Goal: Task Accomplishment & Management: Manage account settings

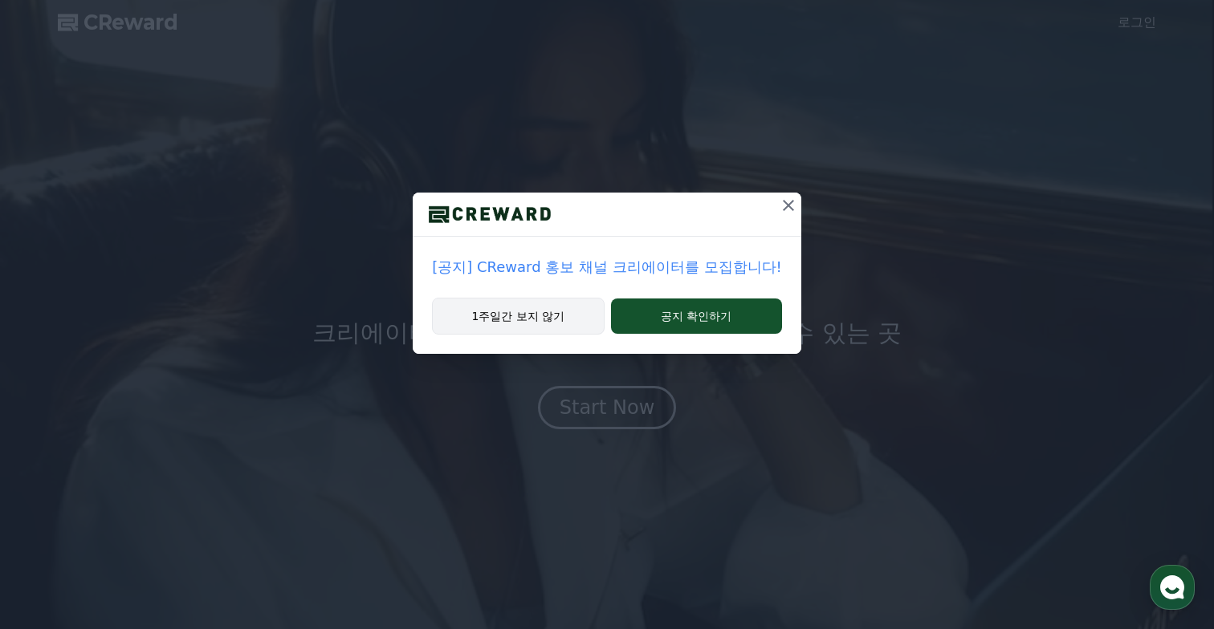
click at [548, 320] on button "1주일간 보지 않기" at bounding box center [518, 316] width 172 height 37
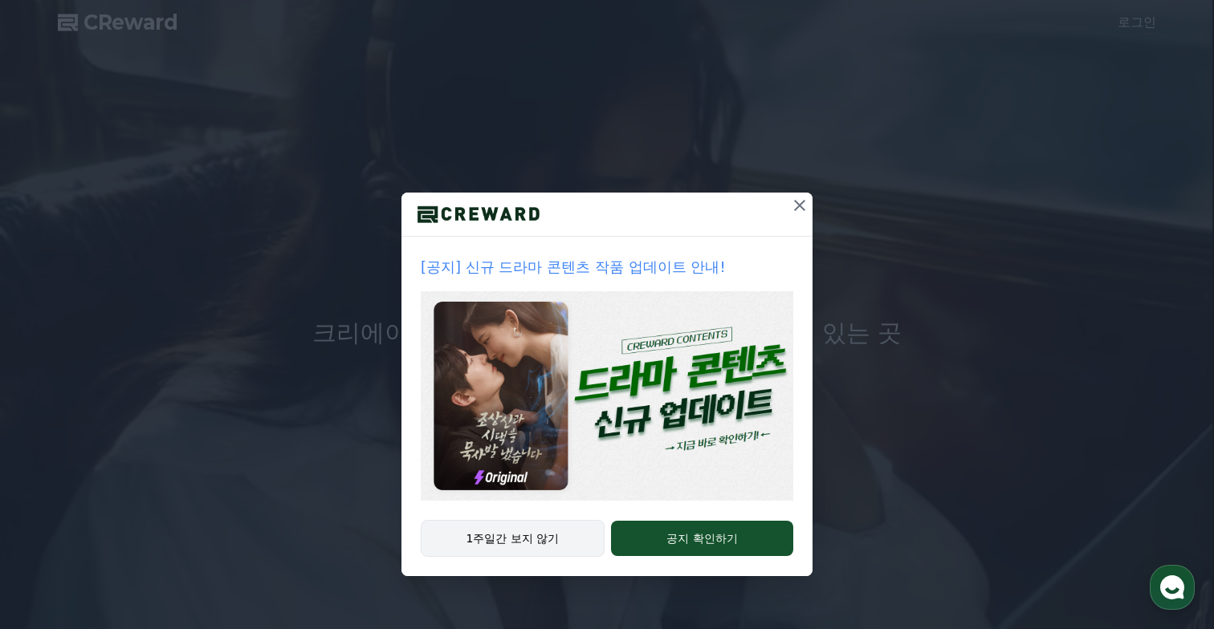
click at [515, 532] on button "1주일간 보지 않기" at bounding box center [513, 538] width 184 height 37
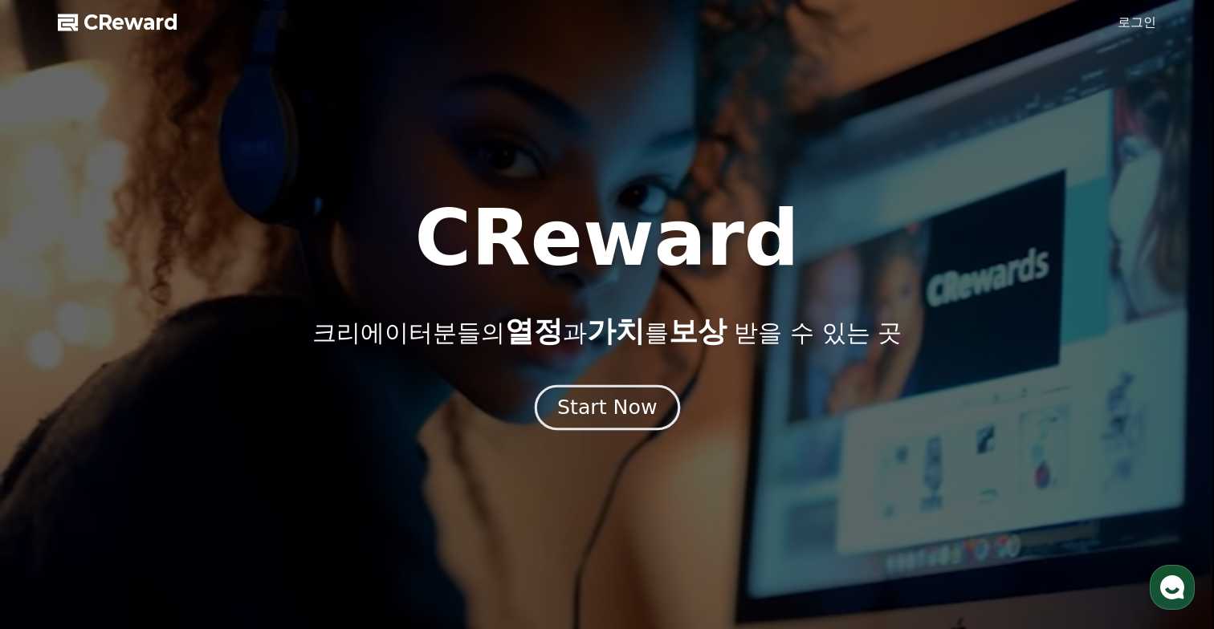
click at [597, 409] on div "Start Now" at bounding box center [607, 407] width 100 height 27
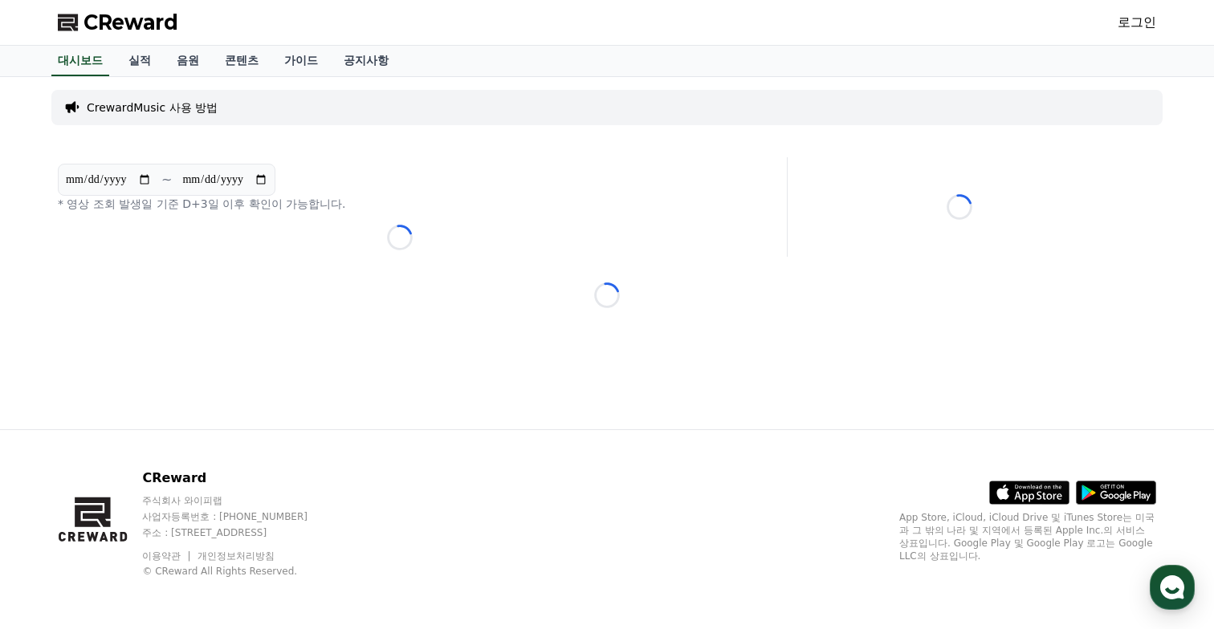
click at [160, 499] on p "주식회사 와이피랩" at bounding box center [240, 501] width 196 height 13
drag, startPoint x: 160, startPoint y: 499, endPoint x: 217, endPoint y: 499, distance: 57.0
click at [186, 499] on p "주식회사 와이피랩" at bounding box center [240, 501] width 196 height 13
click at [217, 499] on p "주식회사 와이피랩" at bounding box center [240, 501] width 196 height 13
click at [116, 59] on link "실적" at bounding box center [140, 61] width 48 height 31
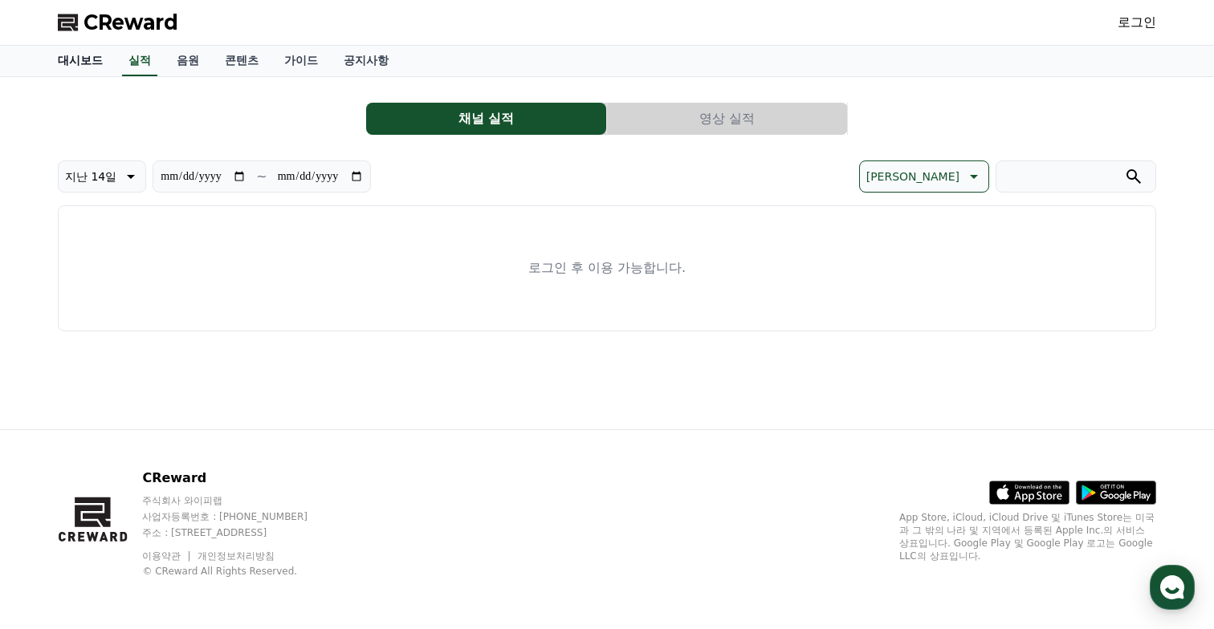
click at [94, 63] on link "대시보드" at bounding box center [80, 61] width 71 height 31
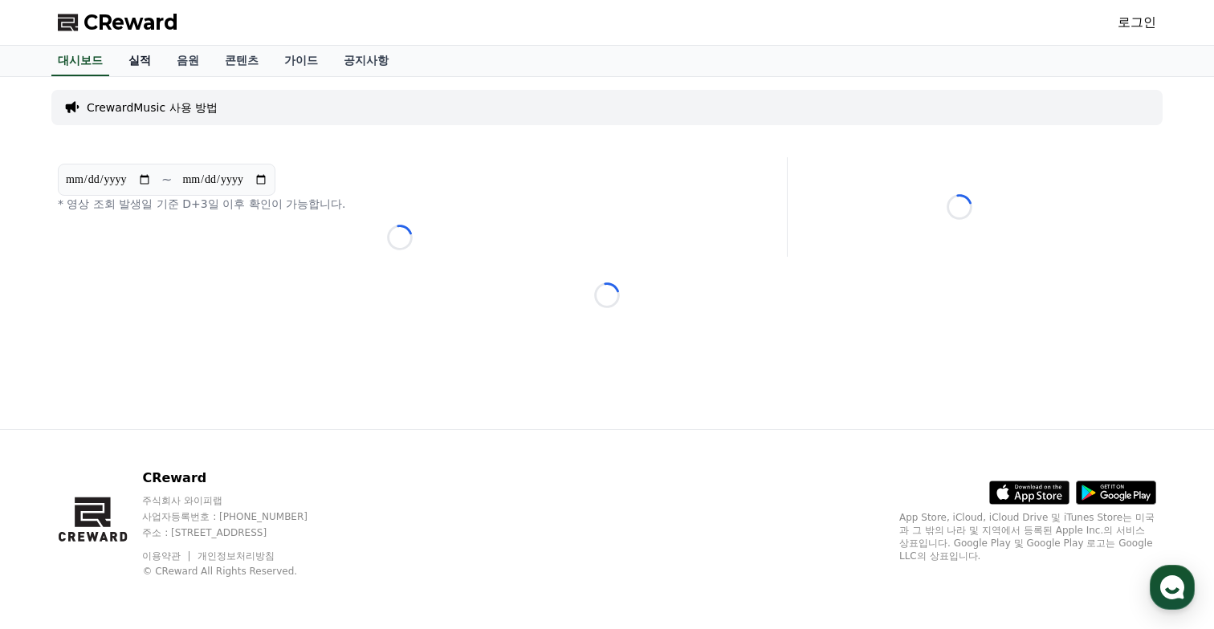
click at [131, 64] on link "실적" at bounding box center [140, 61] width 48 height 31
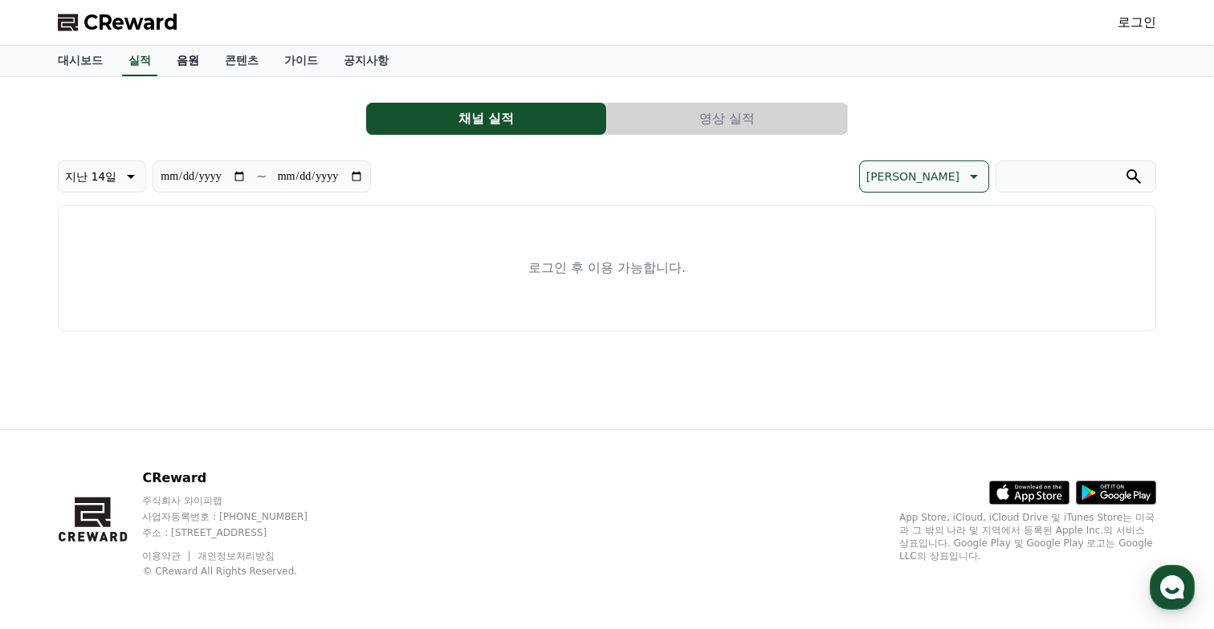
click at [172, 64] on link "음원" at bounding box center [188, 61] width 48 height 31
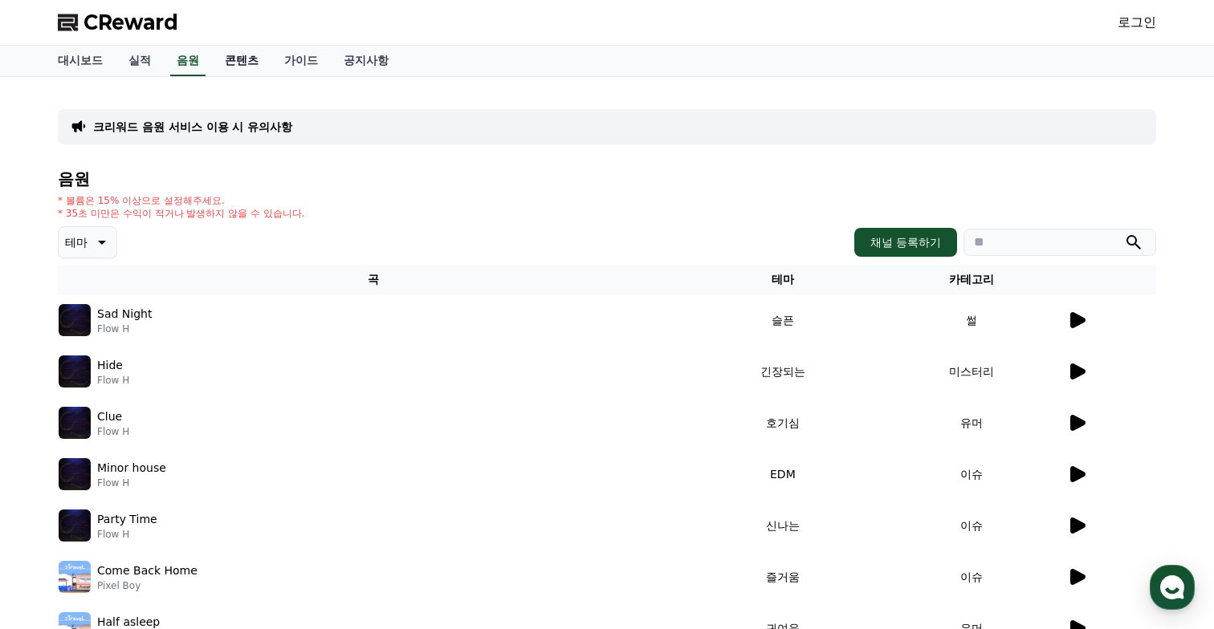
click at [212, 64] on link "콘텐츠" at bounding box center [241, 61] width 59 height 31
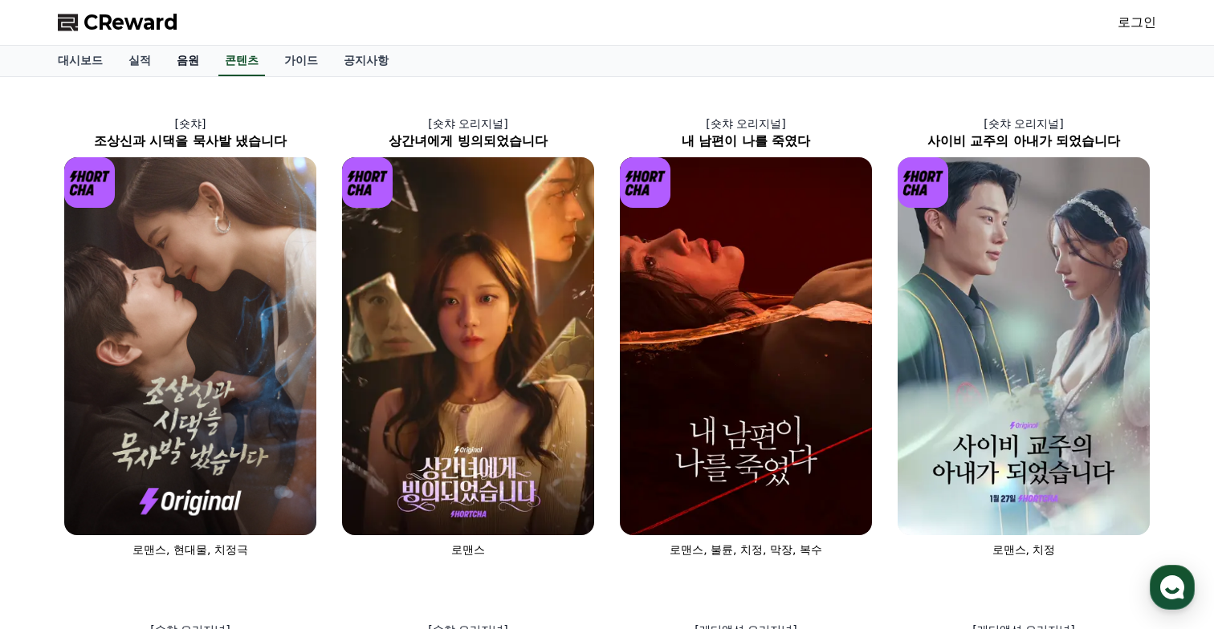
click at [169, 66] on link "음원" at bounding box center [188, 61] width 48 height 31
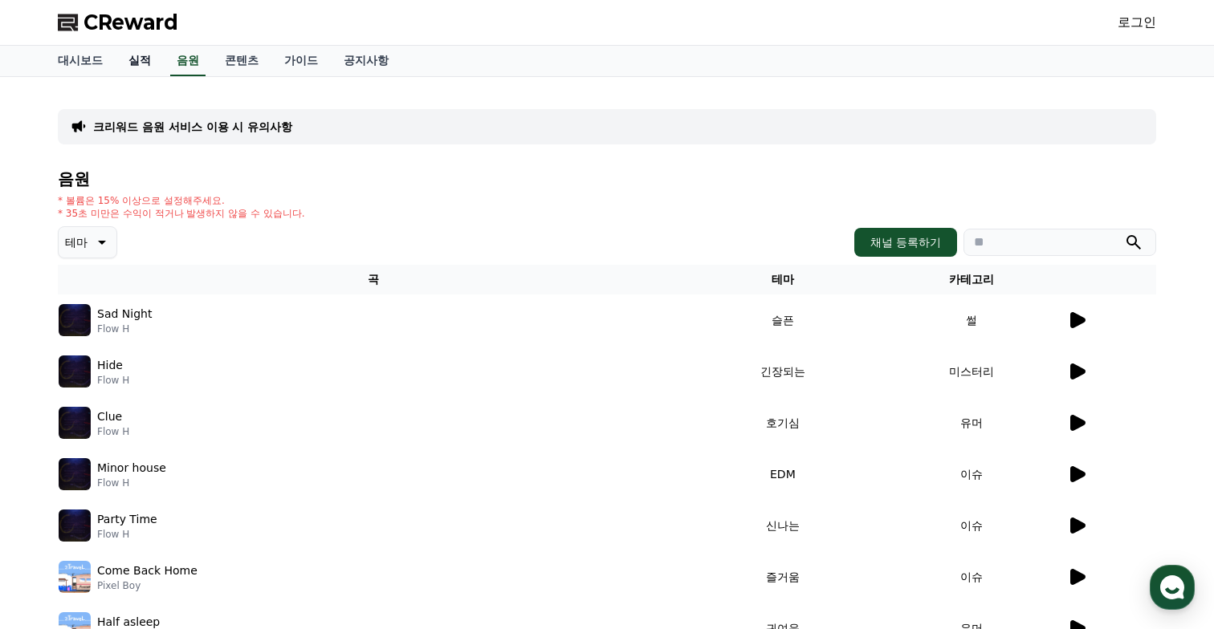
click at [131, 59] on link "실적" at bounding box center [140, 61] width 48 height 31
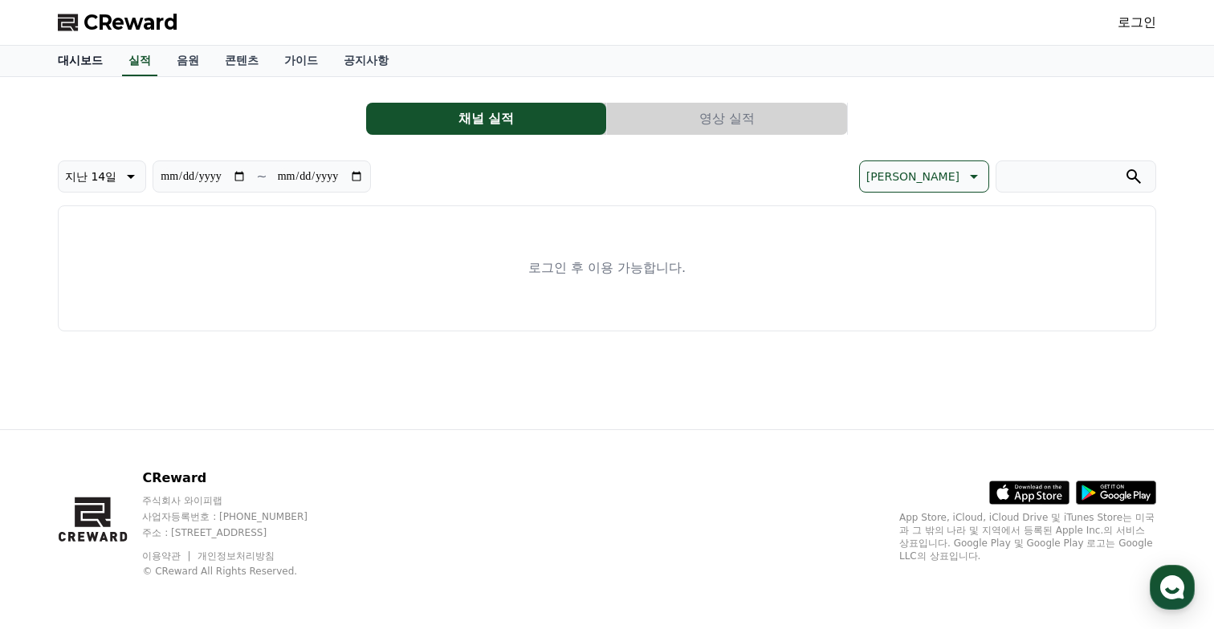
click at [79, 65] on link "대시보드" at bounding box center [80, 61] width 71 height 31
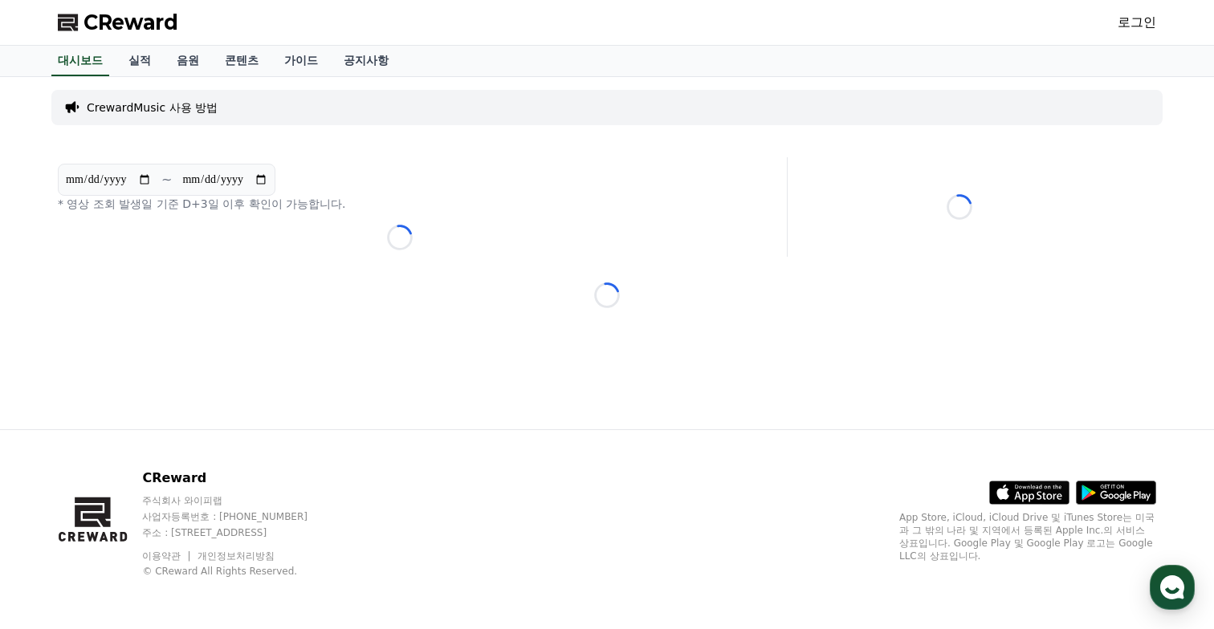
click at [123, 25] on span "CReward" at bounding box center [131, 23] width 95 height 26
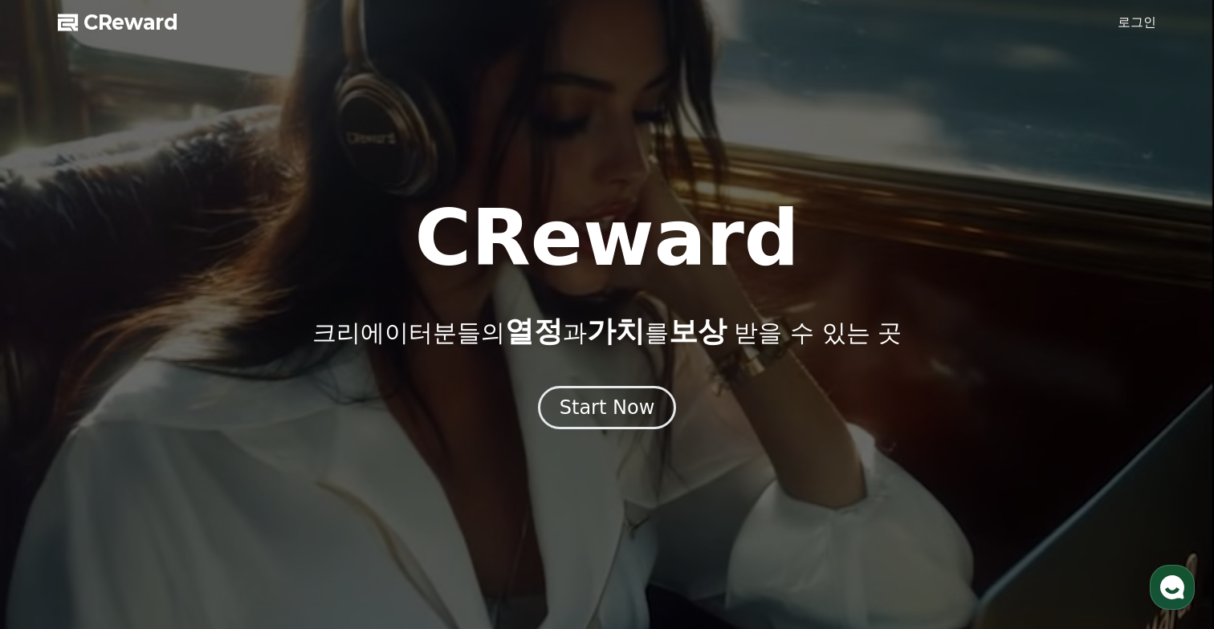
click at [1141, 26] on link "로그인" at bounding box center [1137, 22] width 39 height 19
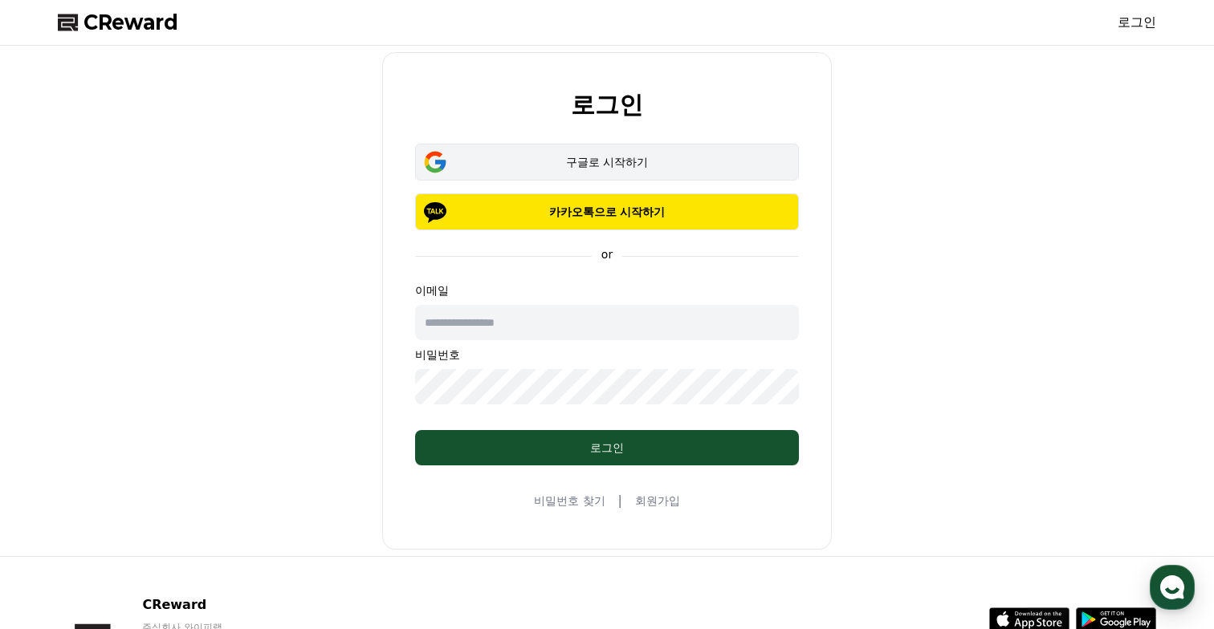
click at [603, 165] on div "구글로 시작하기" at bounding box center [606, 162] width 337 height 16
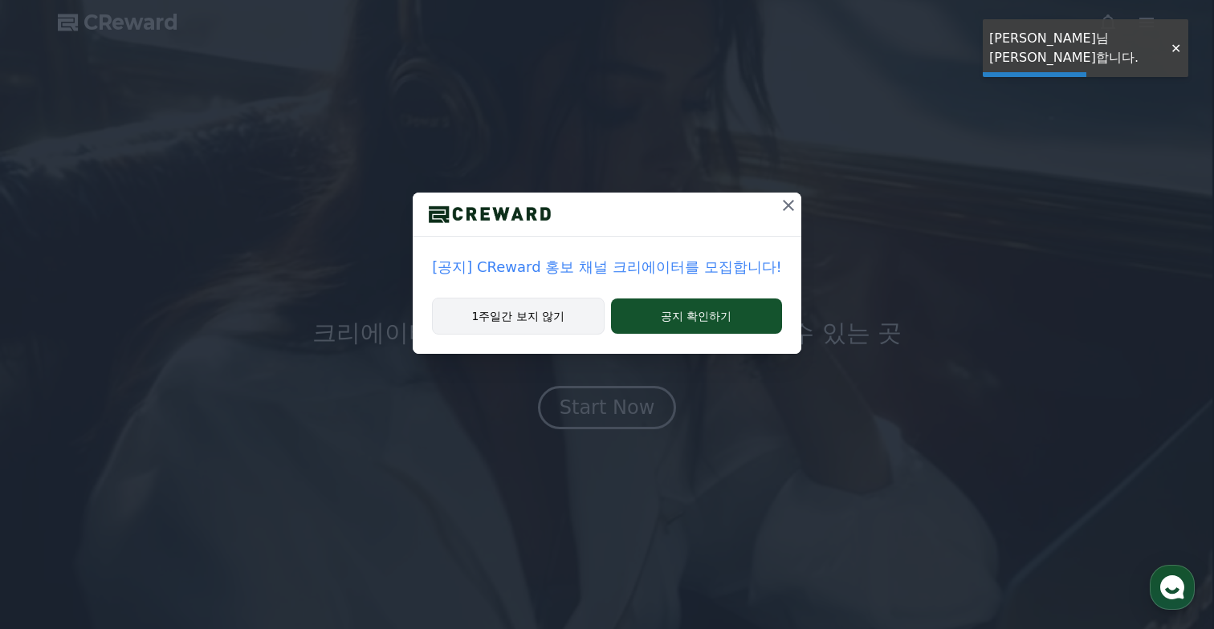
click at [555, 312] on button "1주일간 보지 않기" at bounding box center [518, 316] width 172 height 37
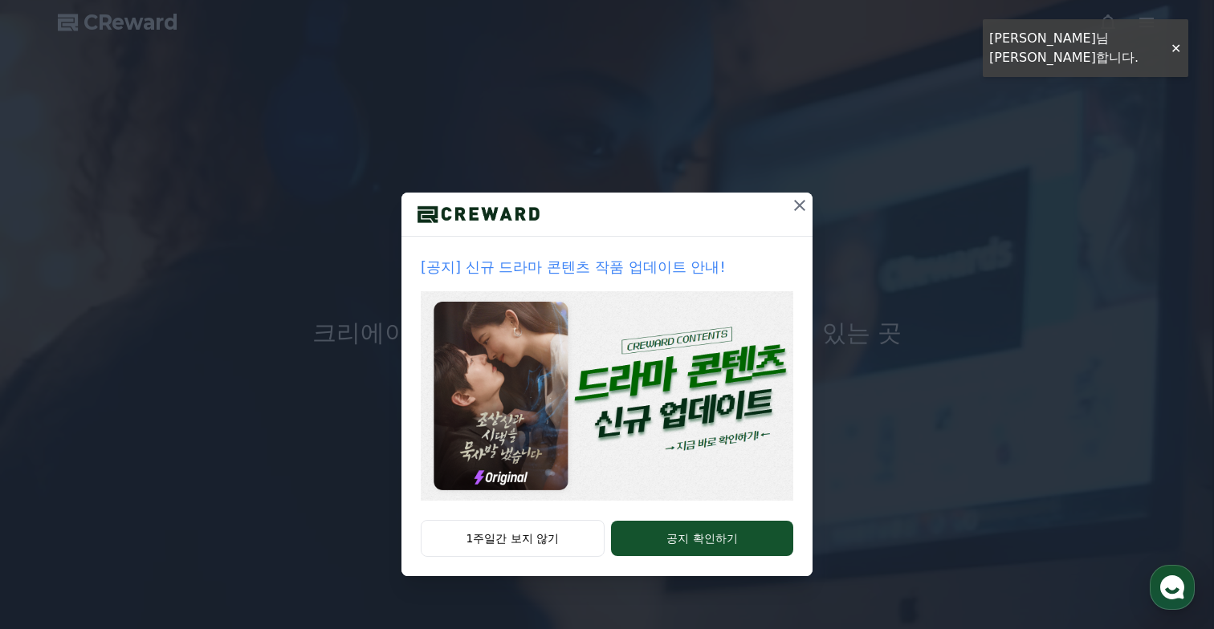
click at [807, 202] on icon at bounding box center [799, 205] width 19 height 19
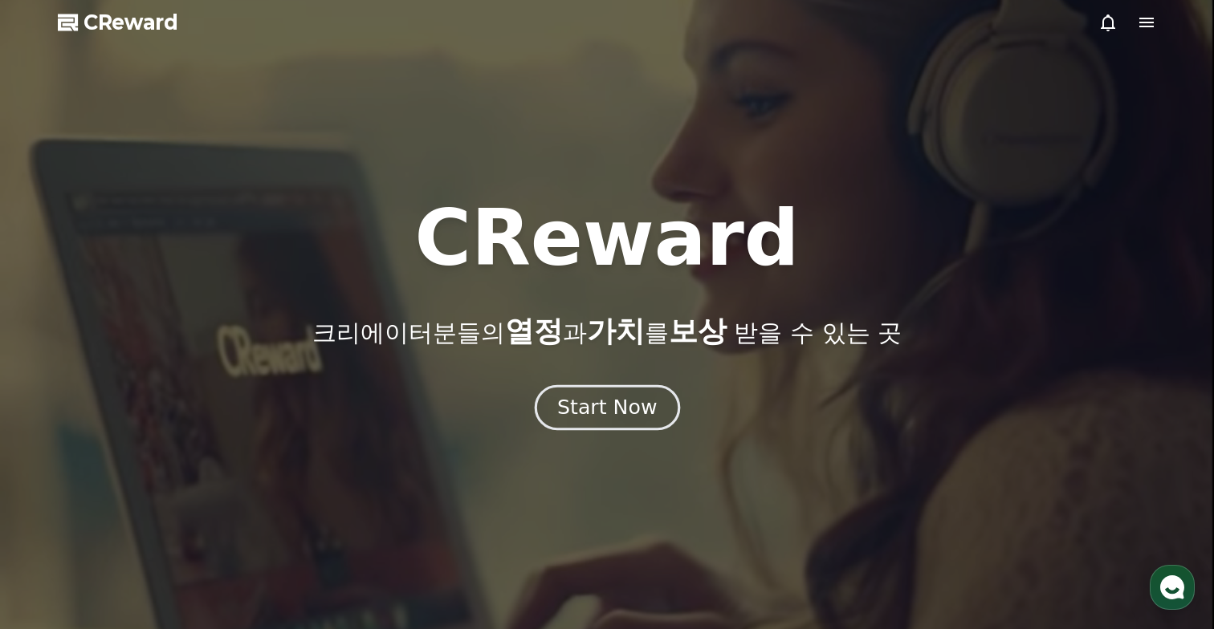
click at [622, 396] on div "Start Now" at bounding box center [607, 407] width 100 height 27
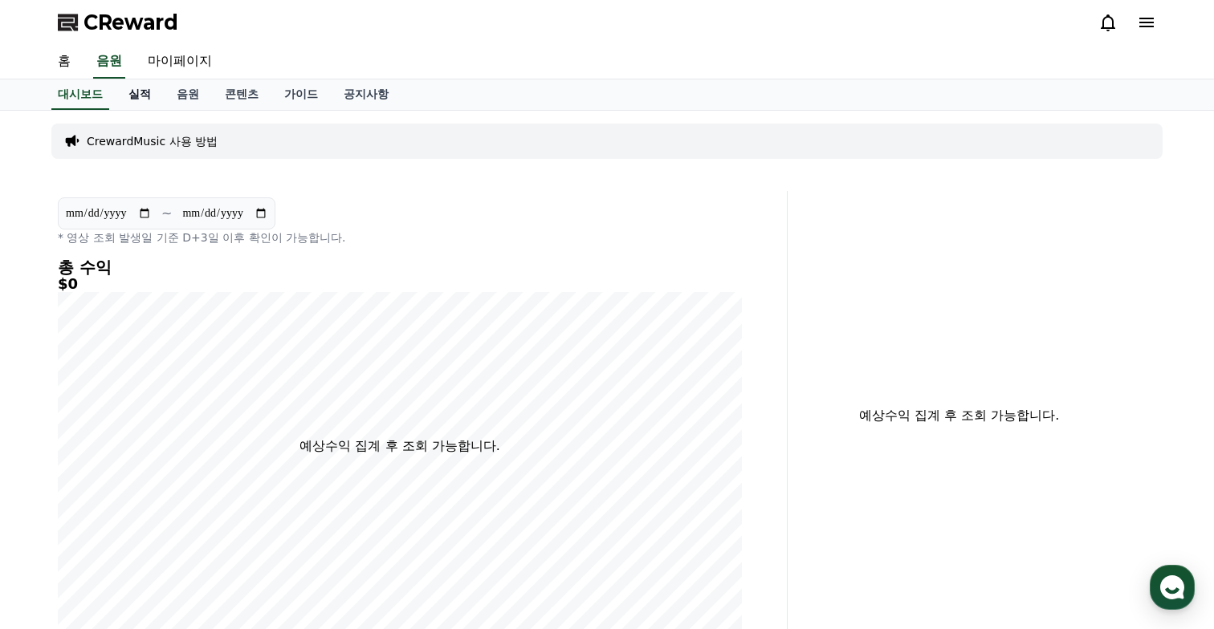
click at [133, 92] on link "실적" at bounding box center [140, 94] width 48 height 31
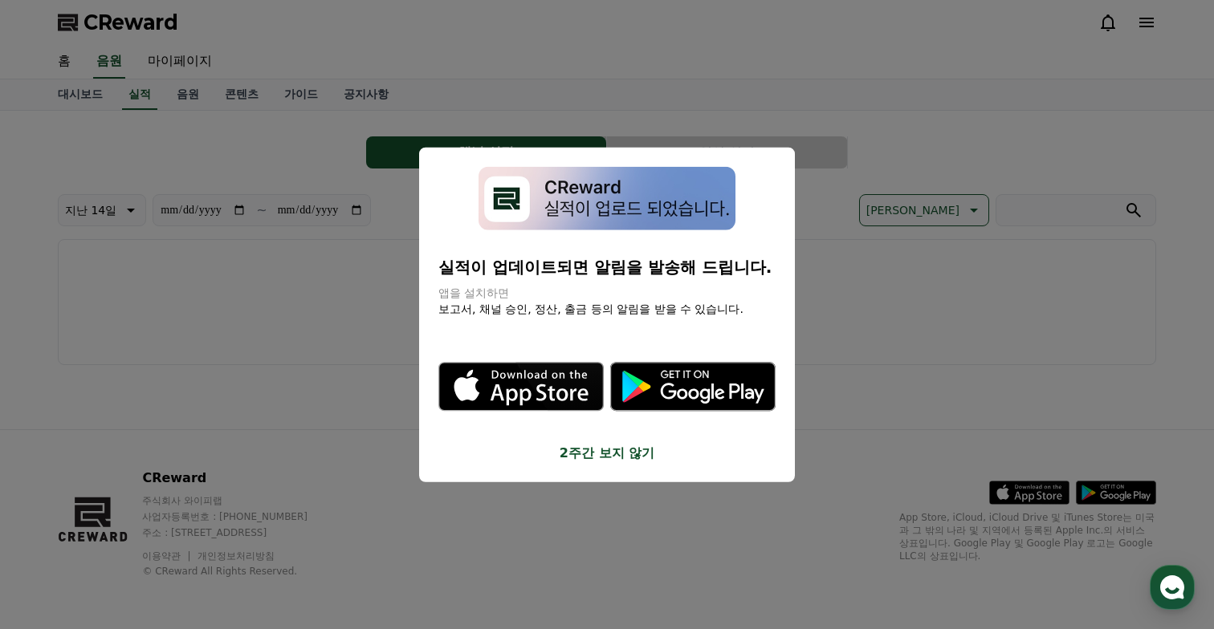
click at [595, 458] on button "2주간 보지 않기" at bounding box center [606, 452] width 337 height 19
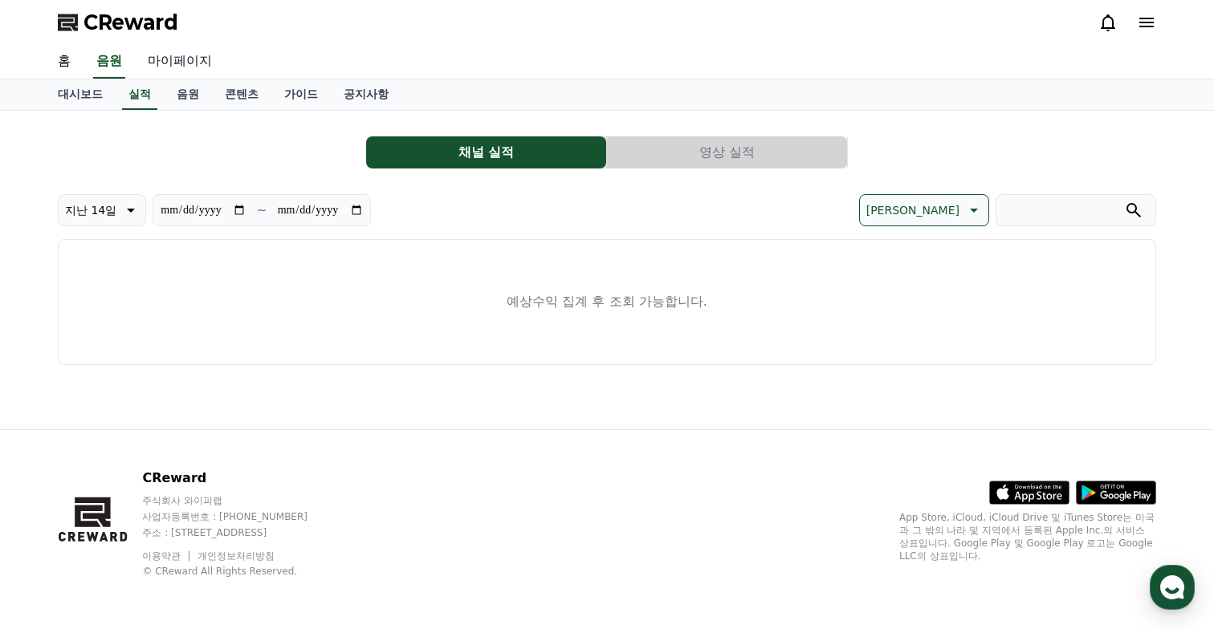
click at [169, 64] on link "마이페이지" at bounding box center [180, 62] width 90 height 34
select select "**********"
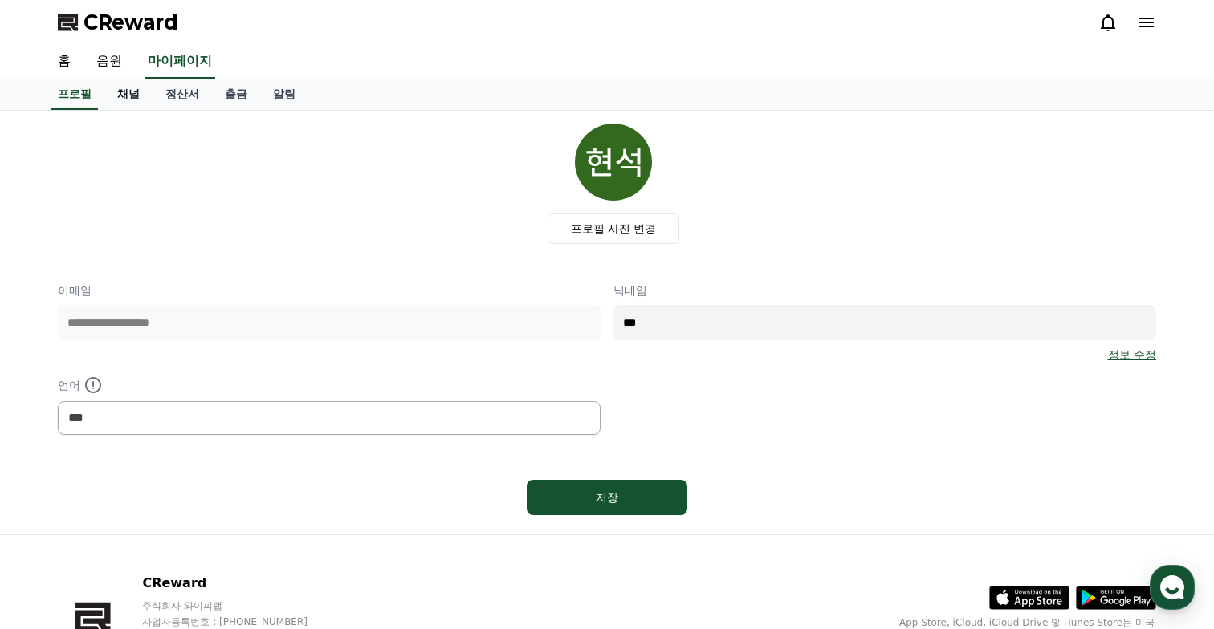
click at [119, 96] on link "채널" at bounding box center [128, 94] width 48 height 31
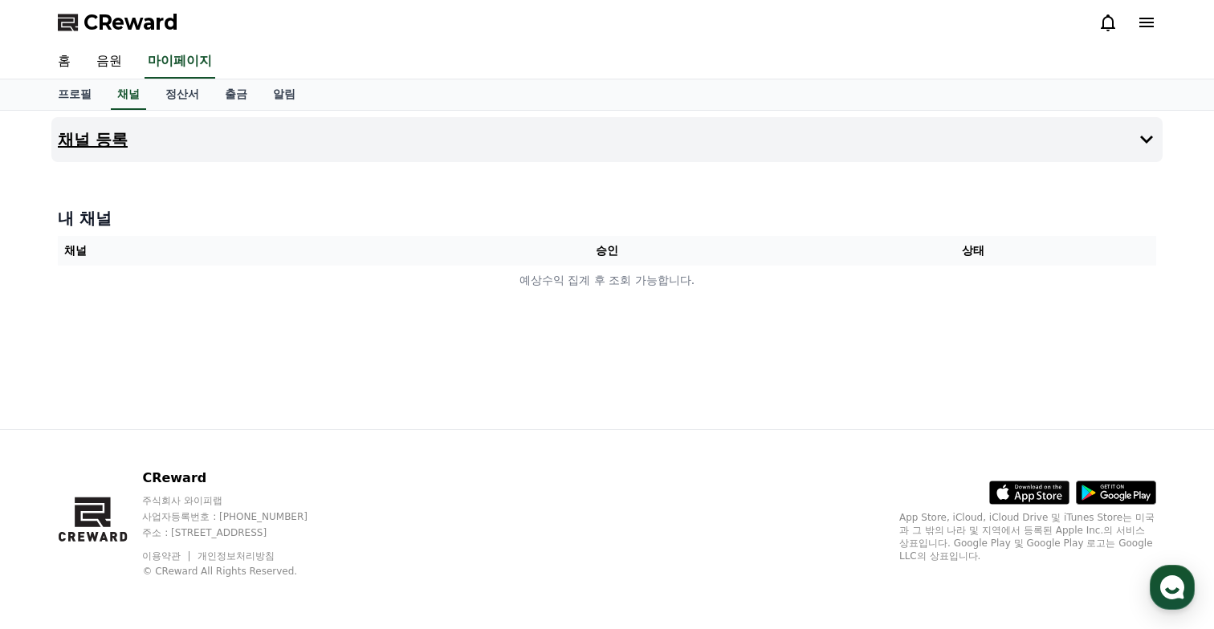
click at [1068, 130] on button "채널 등록" at bounding box center [606, 139] width 1111 height 45
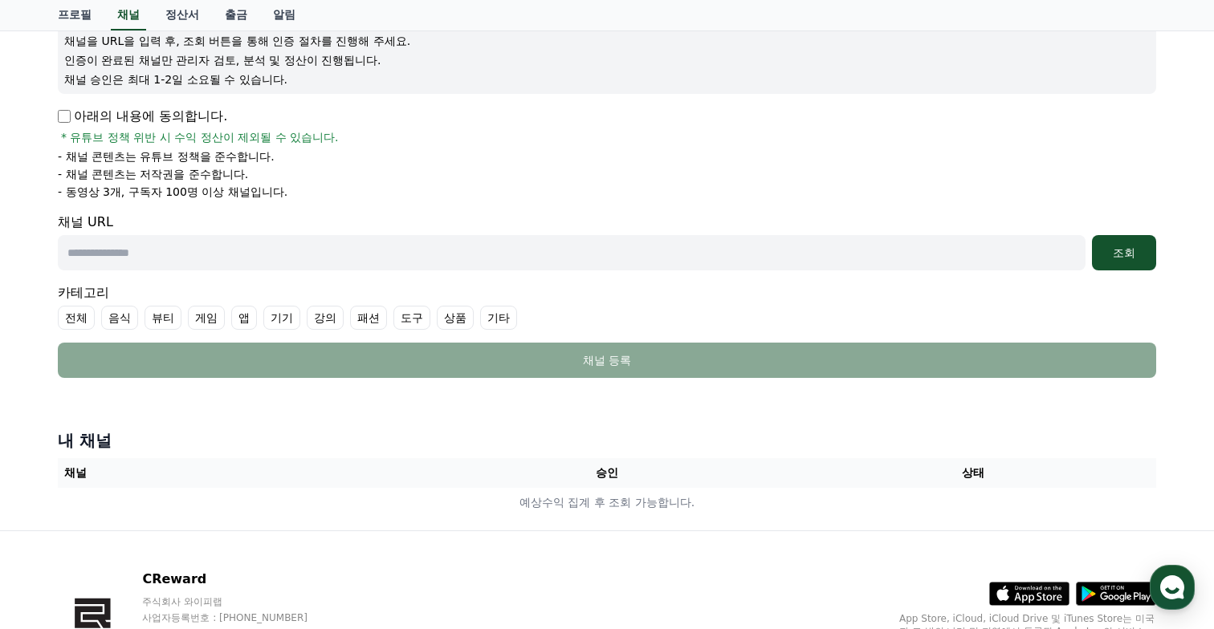
scroll to position [247, 0]
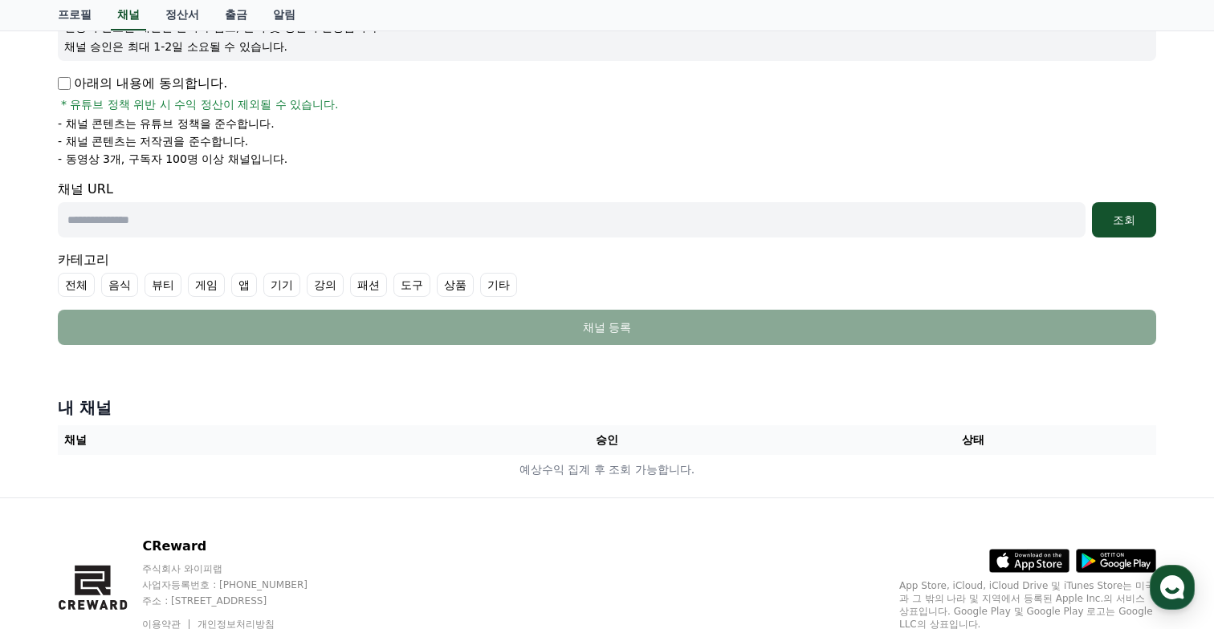
click at [127, 157] on p "- 동영상 3개, 구독자 100명 이상 채널입니다." at bounding box center [173, 159] width 230 height 16
drag, startPoint x: 127, startPoint y: 157, endPoint x: 222, endPoint y: 157, distance: 94.7
click at [222, 157] on p "- 동영상 3개, 구독자 100명 이상 채널입니다." at bounding box center [173, 159] width 230 height 16
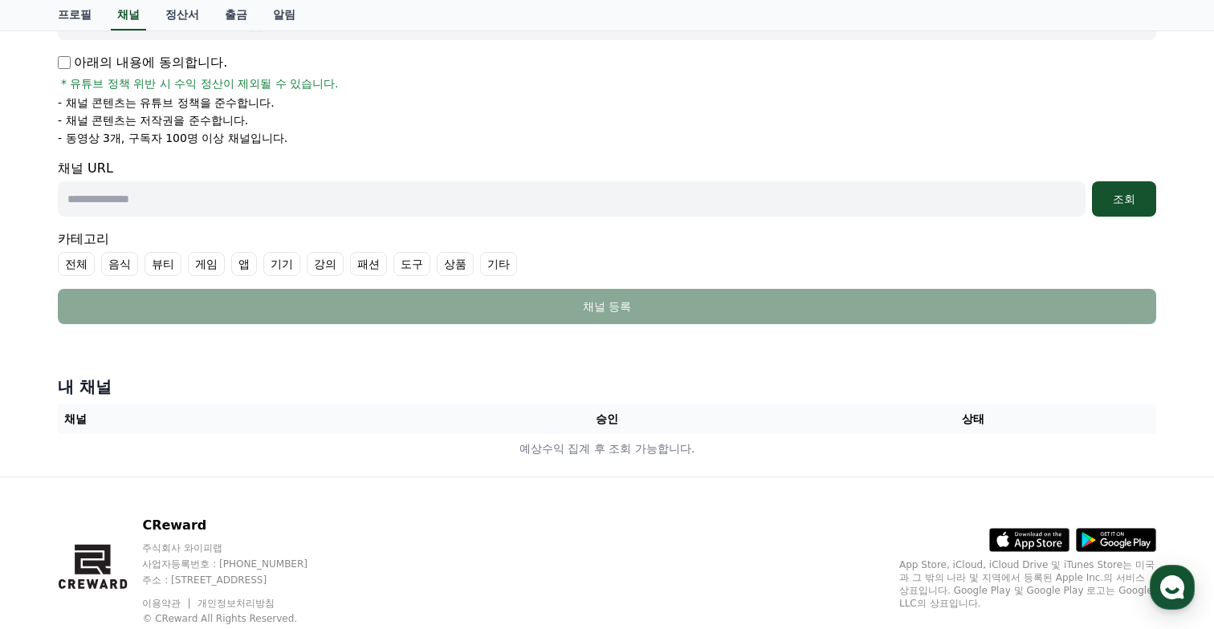
scroll to position [114, 0]
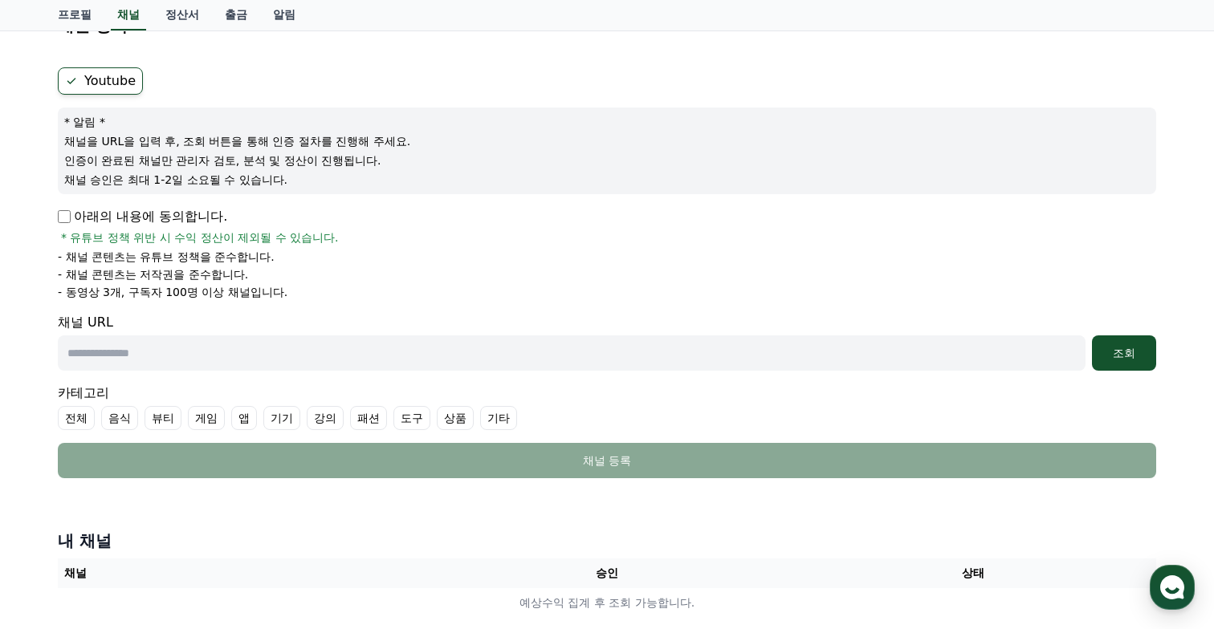
click at [120, 355] on input "text" at bounding box center [572, 353] width 1028 height 35
click at [177, 342] on input "text" at bounding box center [572, 353] width 1028 height 35
paste input "**********"
type input "**********"
click at [1112, 360] on div "조회" at bounding box center [1123, 353] width 51 height 16
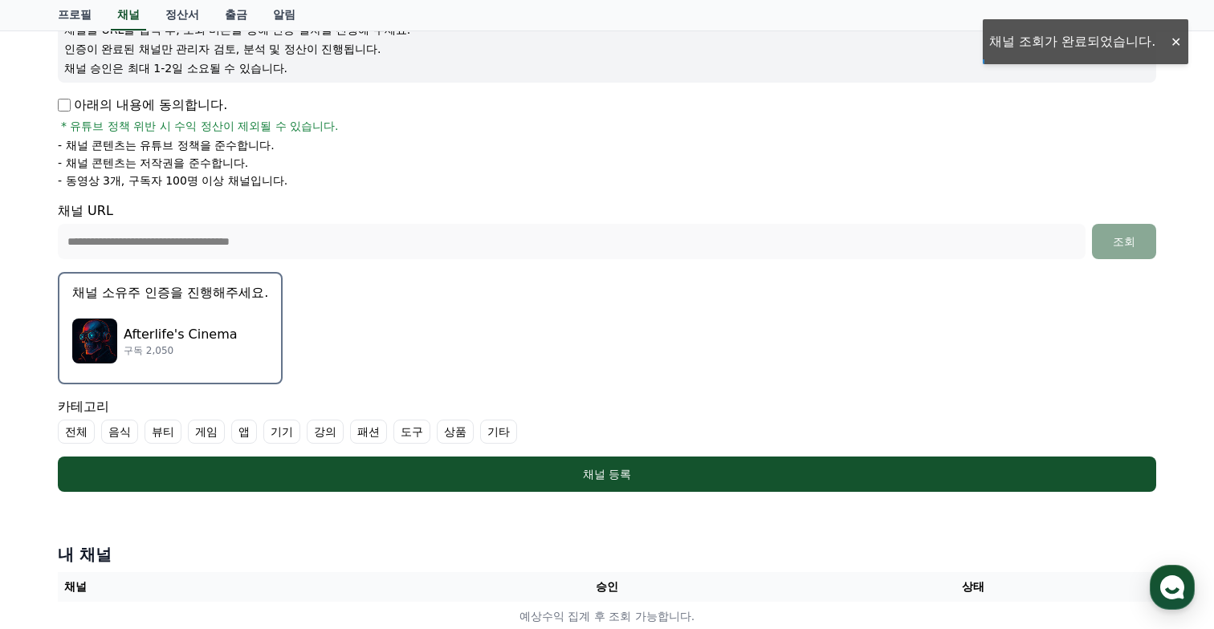
scroll to position [259, 0]
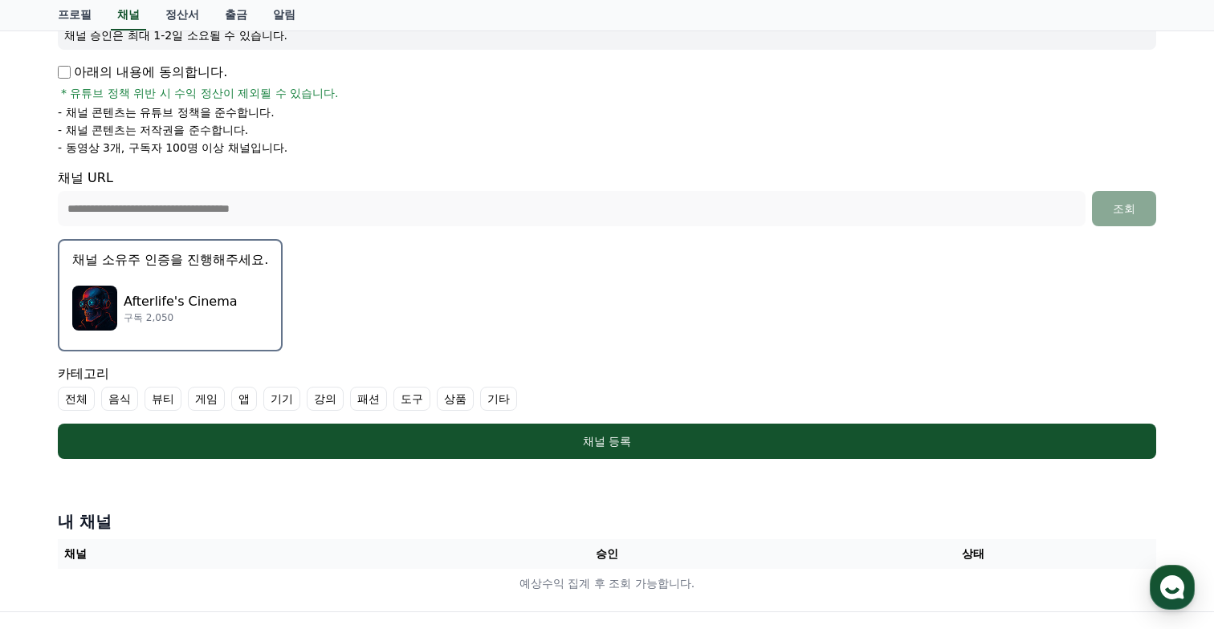
click at [142, 292] on p "Afterlife's Cinema" at bounding box center [181, 301] width 114 height 19
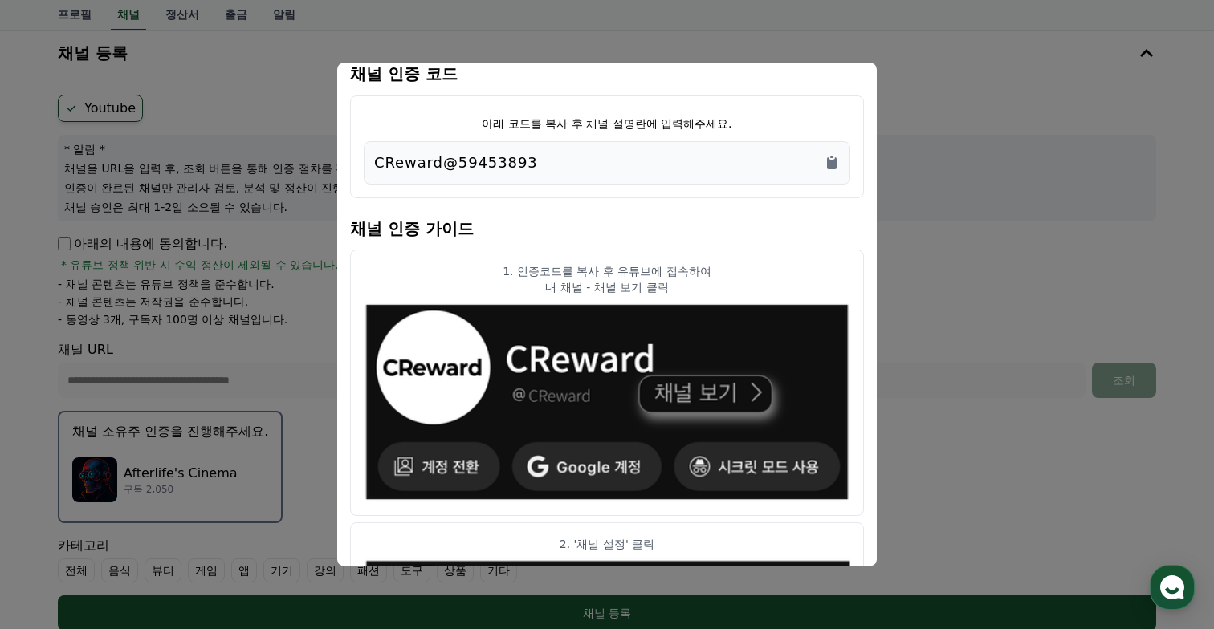
scroll to position [0, 0]
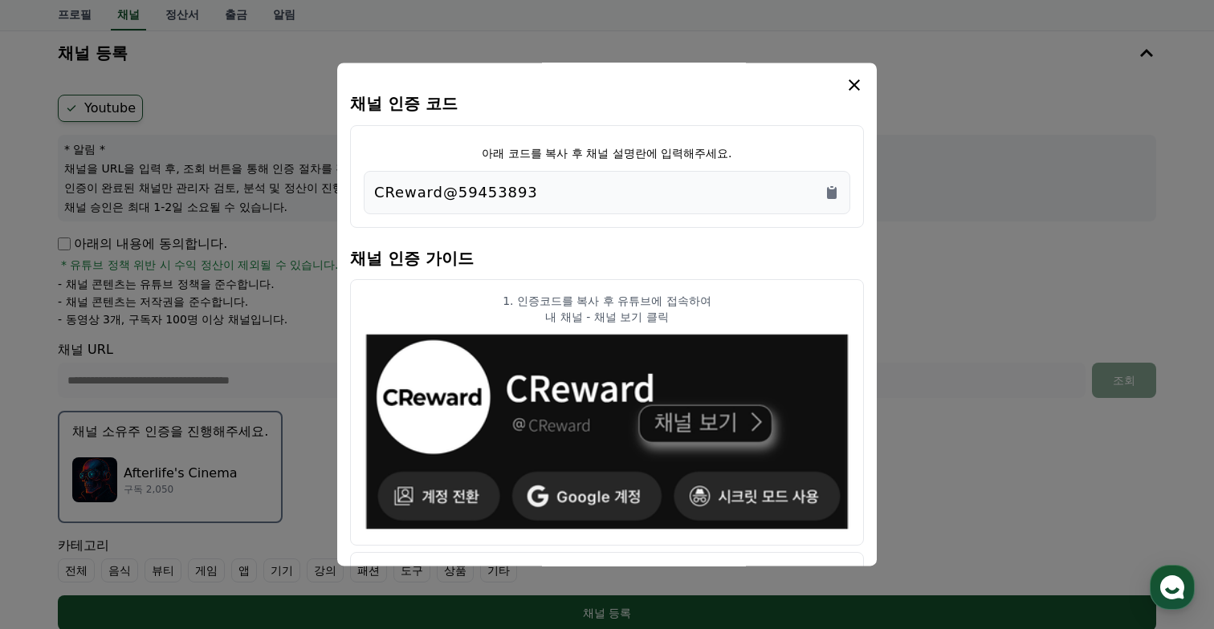
click at [852, 83] on icon "modal" at bounding box center [854, 84] width 11 height 11
click at [829, 195] on icon "Copy to clipboard" at bounding box center [832, 193] width 10 height 12
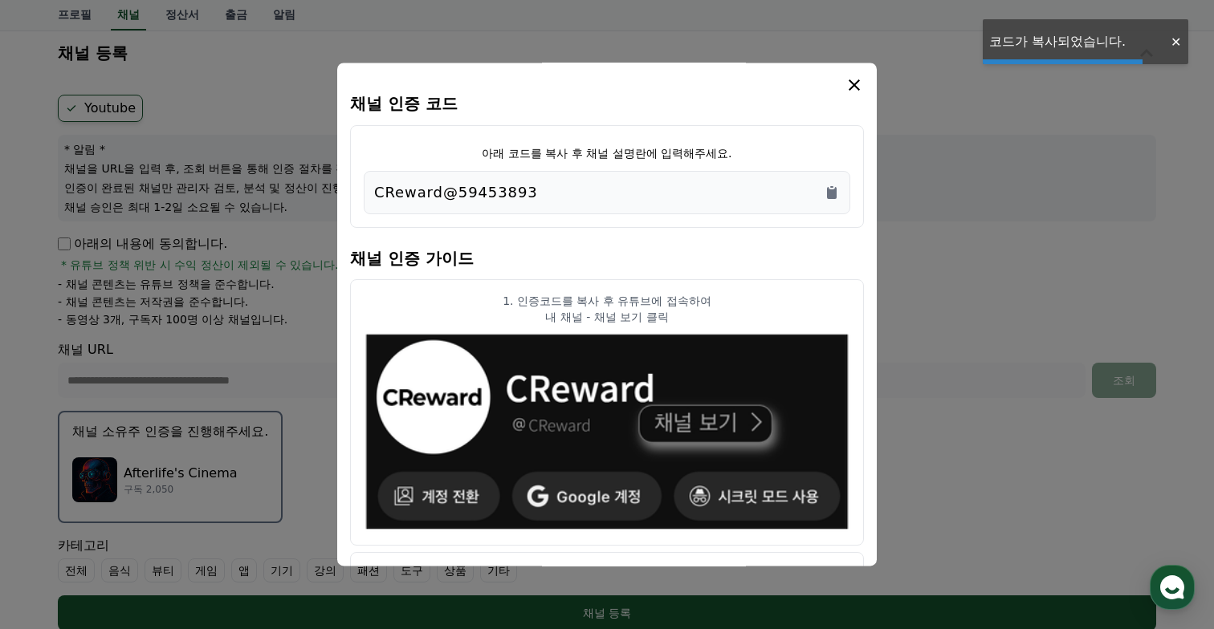
click at [855, 75] on icon "modal" at bounding box center [854, 84] width 19 height 19
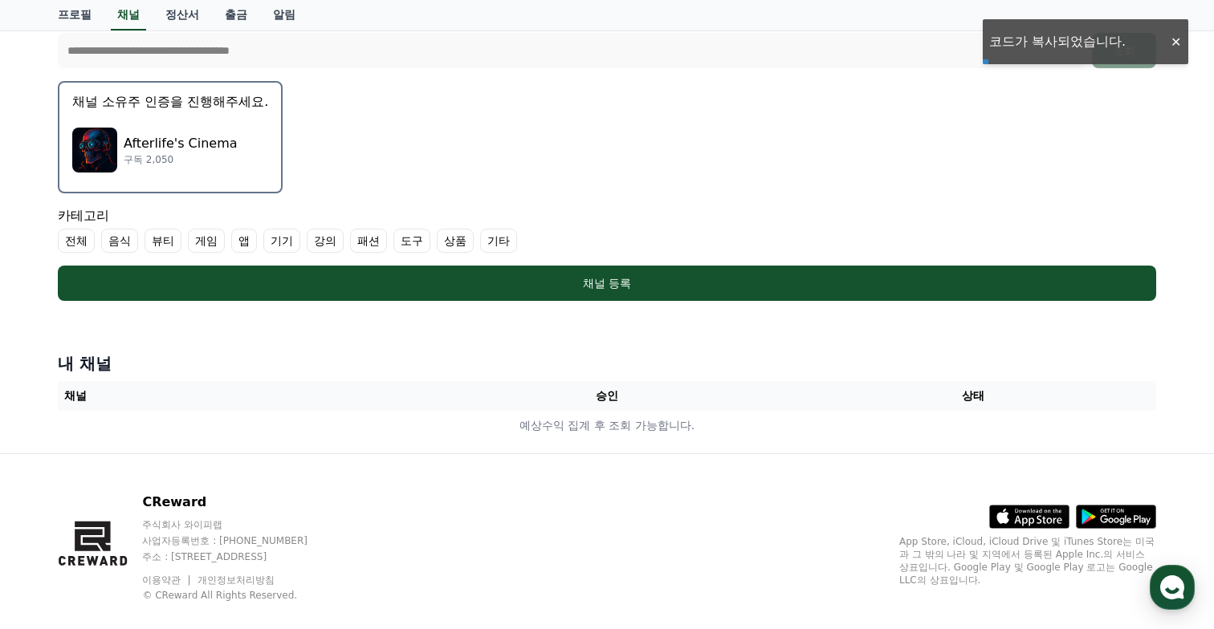
scroll to position [441, 0]
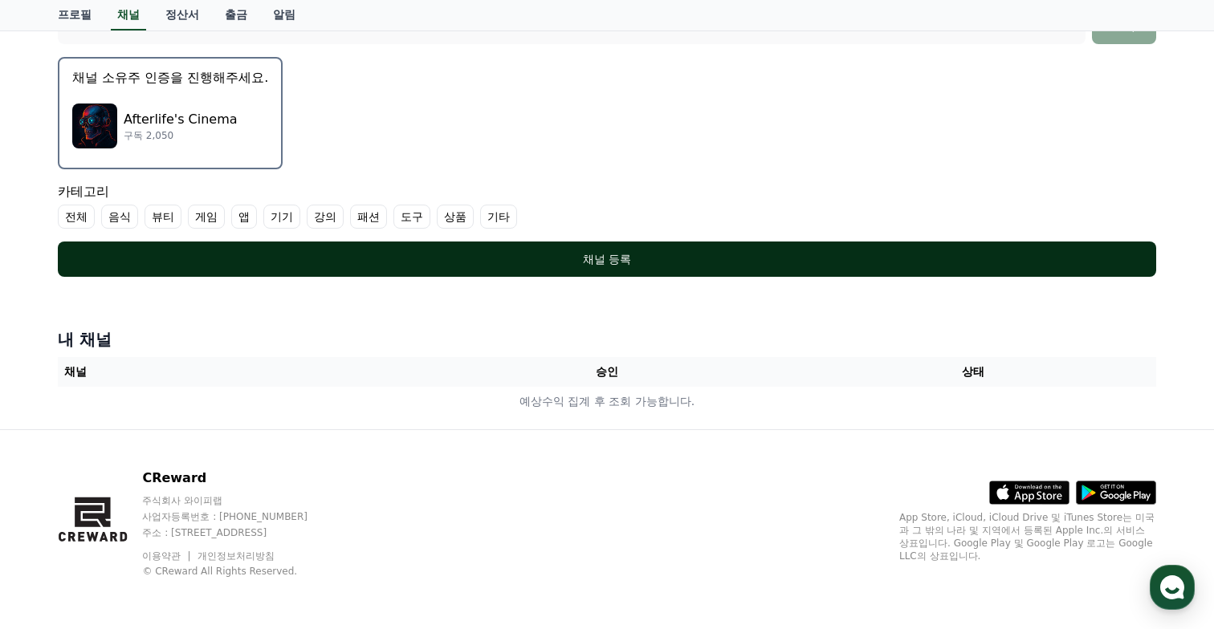
click at [611, 266] on div "채널 등록" at bounding box center [607, 259] width 1034 height 16
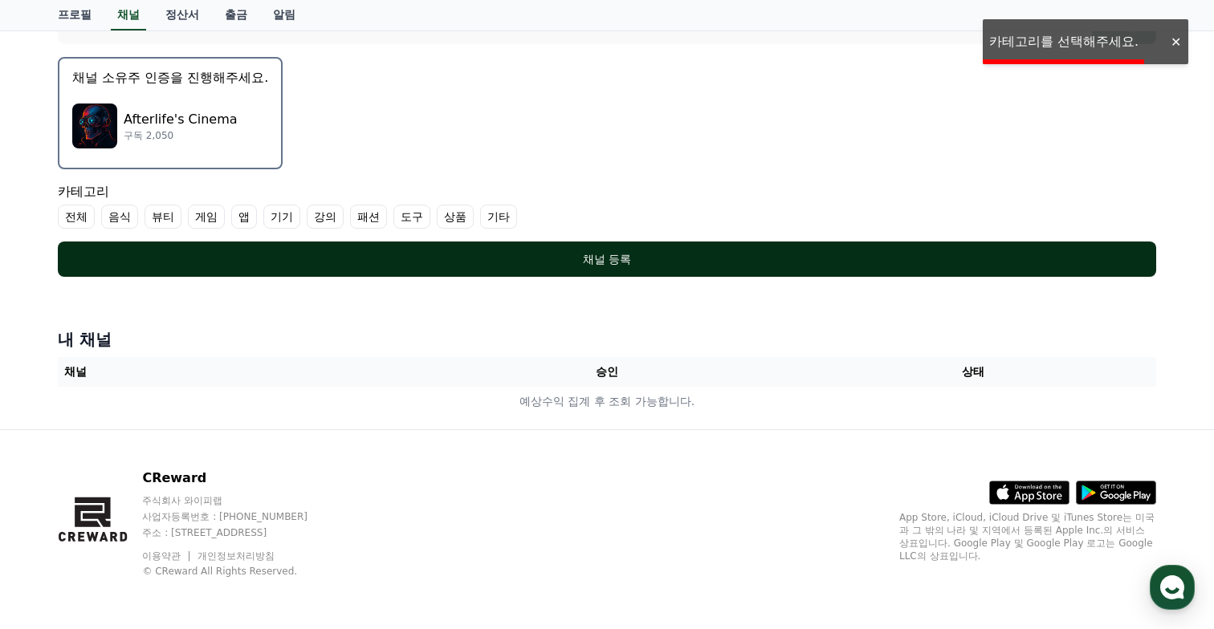
scroll to position [435, 0]
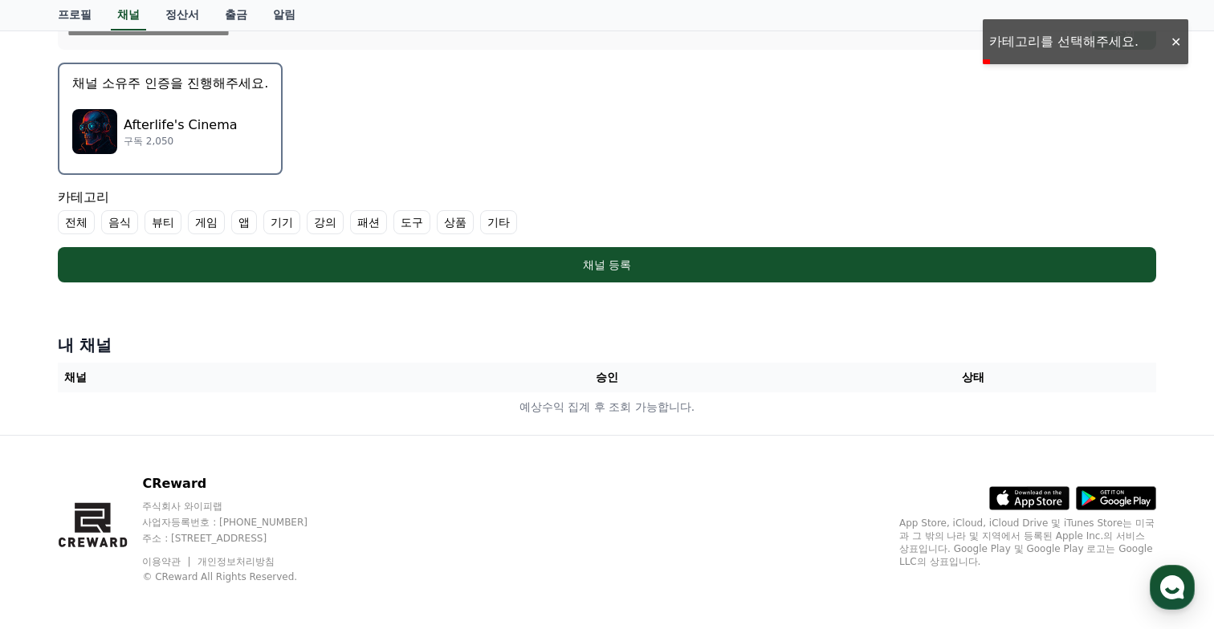
click at [74, 222] on label "전체" at bounding box center [76, 222] width 37 height 24
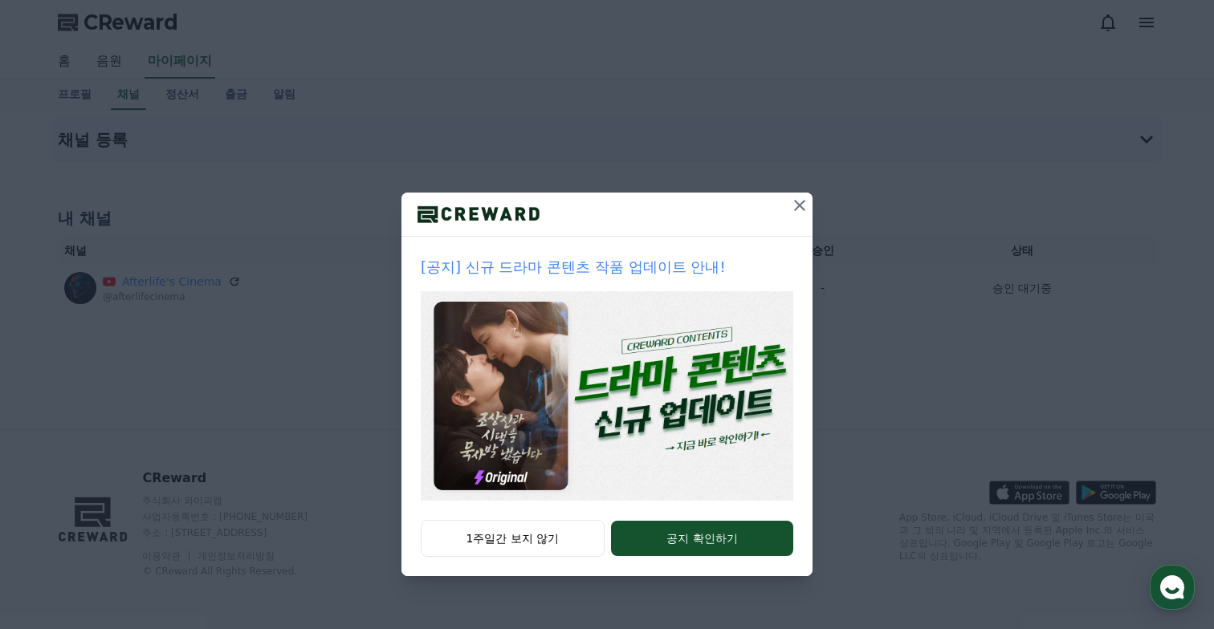
click at [797, 209] on icon at bounding box center [799, 205] width 19 height 19
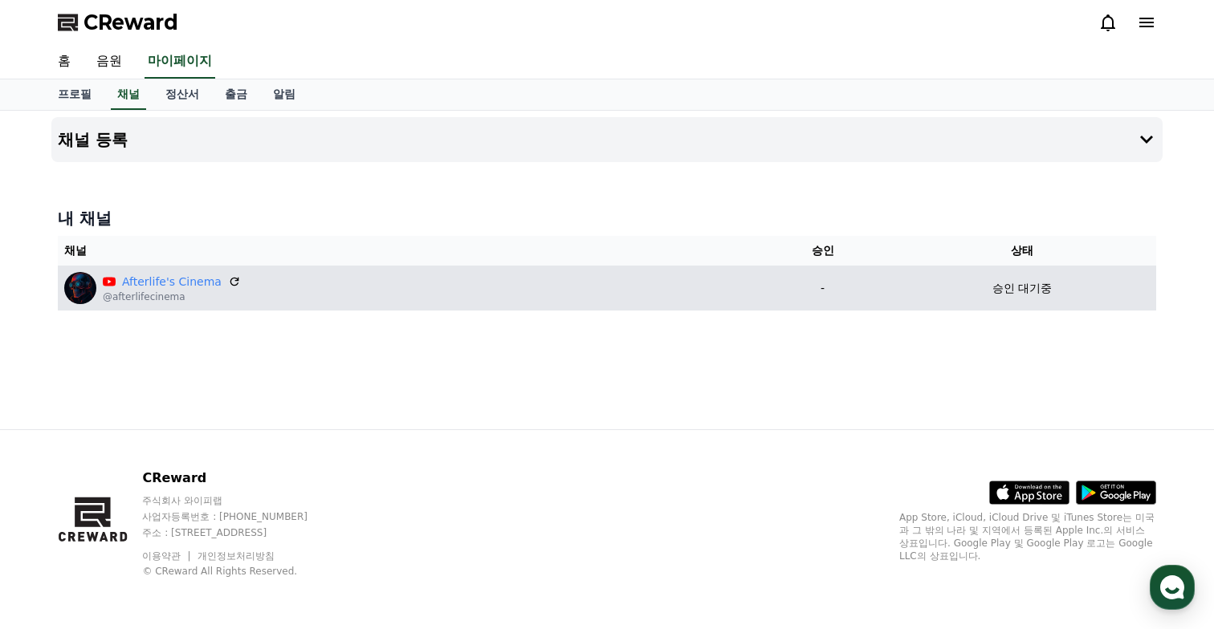
click at [1035, 283] on p "승인 대기중" at bounding box center [1021, 288] width 59 height 17
drag, startPoint x: 993, startPoint y: 288, endPoint x: 1145, endPoint y: 288, distance: 151.8
click at [1144, 288] on div "승인 대기중" at bounding box center [1021, 288] width 255 height 17
click at [1145, 288] on div "승인 대기중" at bounding box center [1021, 288] width 255 height 17
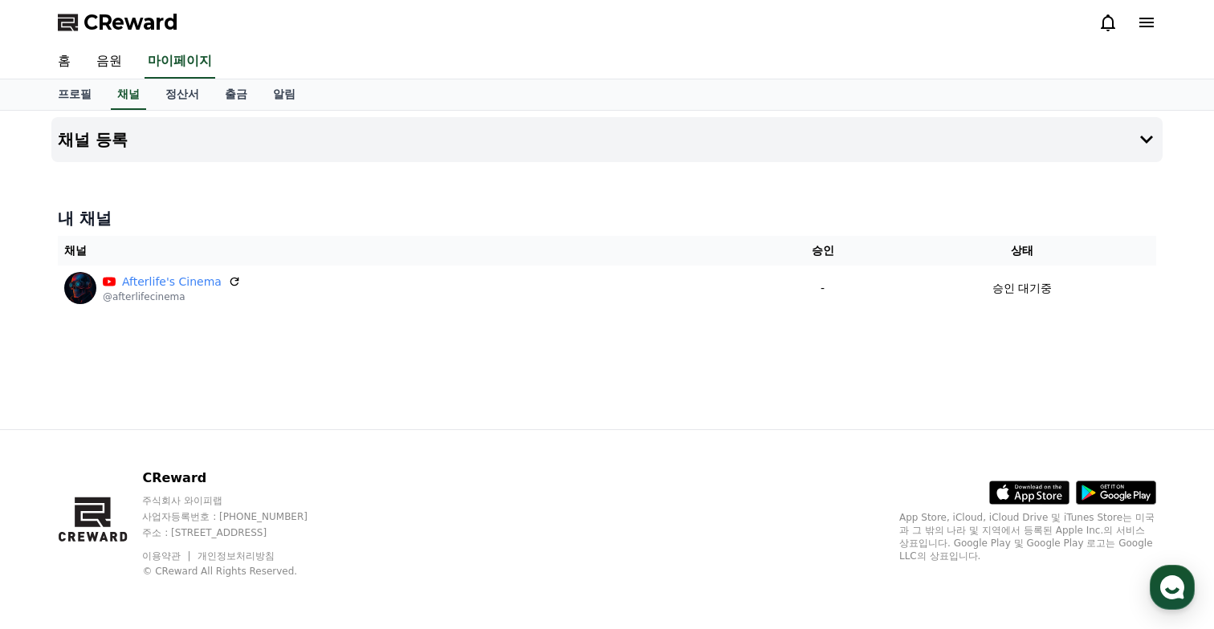
drag, startPoint x: 819, startPoint y: 256, endPoint x: 942, endPoint y: 316, distance: 136.5
click at [942, 316] on div "내 채널 채널 승인 상태 Afterlife's Cinema @afterlifecinema - 승인 대기중" at bounding box center [606, 259] width 1111 height 116
drag, startPoint x: 1076, startPoint y: 288, endPoint x: 848, endPoint y: 256, distance: 230.3
click at [848, 256] on table "채널 승인 상태 Afterlife's Cinema @afterlifecinema - 승인 대기중" at bounding box center [607, 273] width 1098 height 75
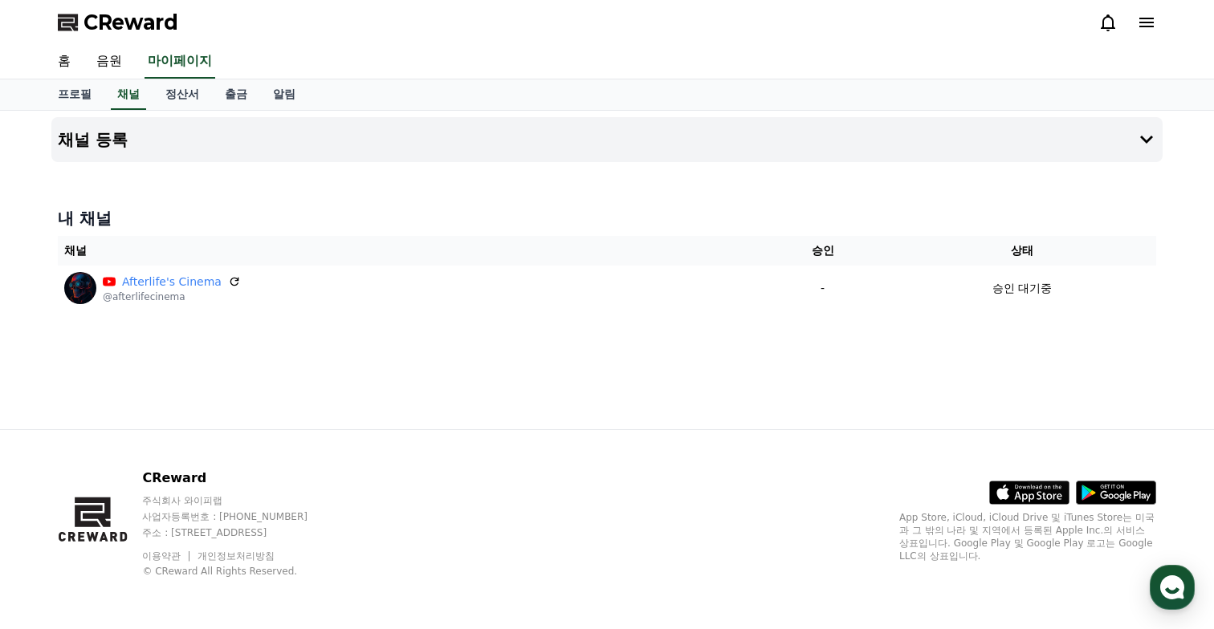
click at [848, 256] on th "승인" at bounding box center [822, 251] width 131 height 30
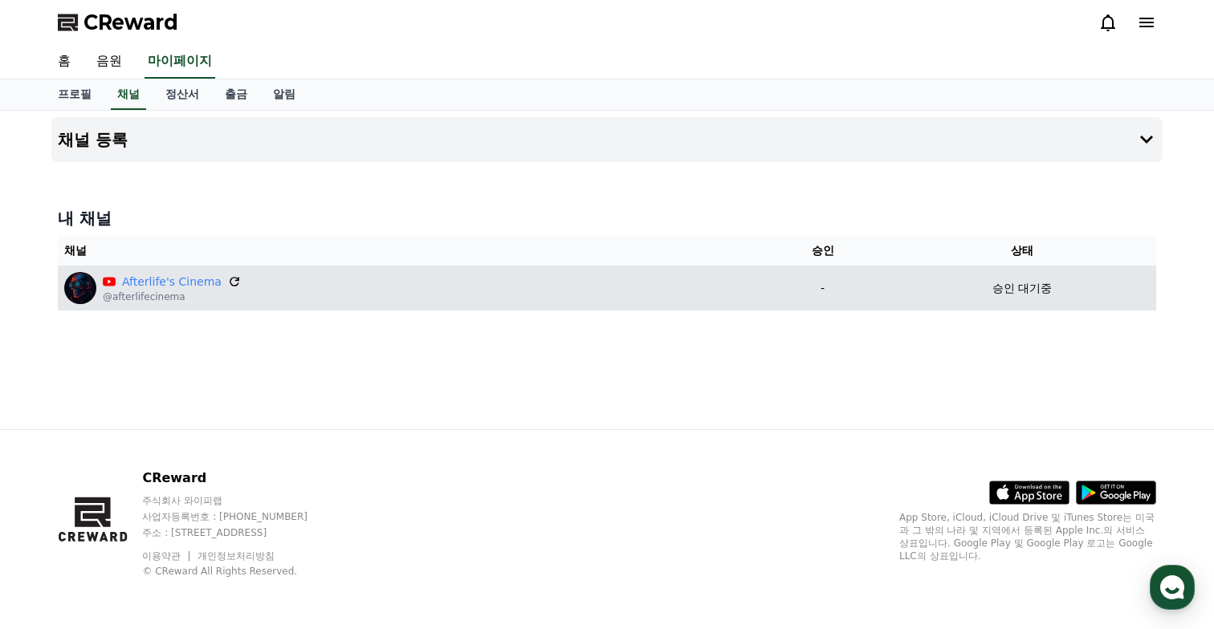
click at [227, 277] on icon at bounding box center [234, 282] width 14 height 14
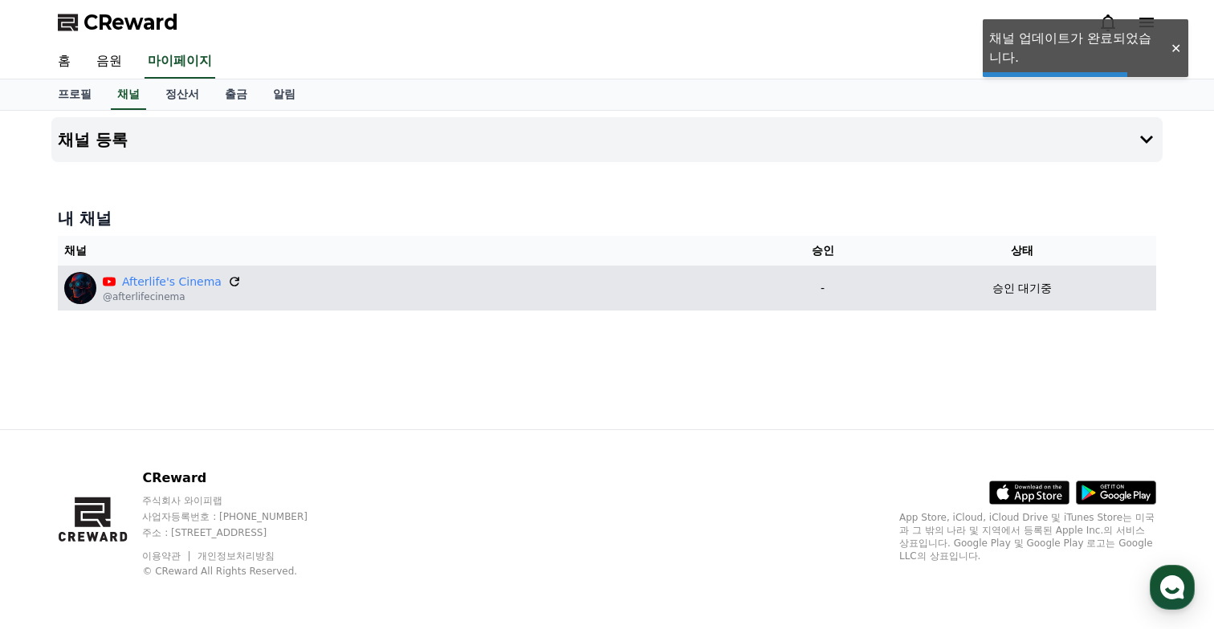
click at [227, 284] on icon at bounding box center [234, 282] width 14 height 14
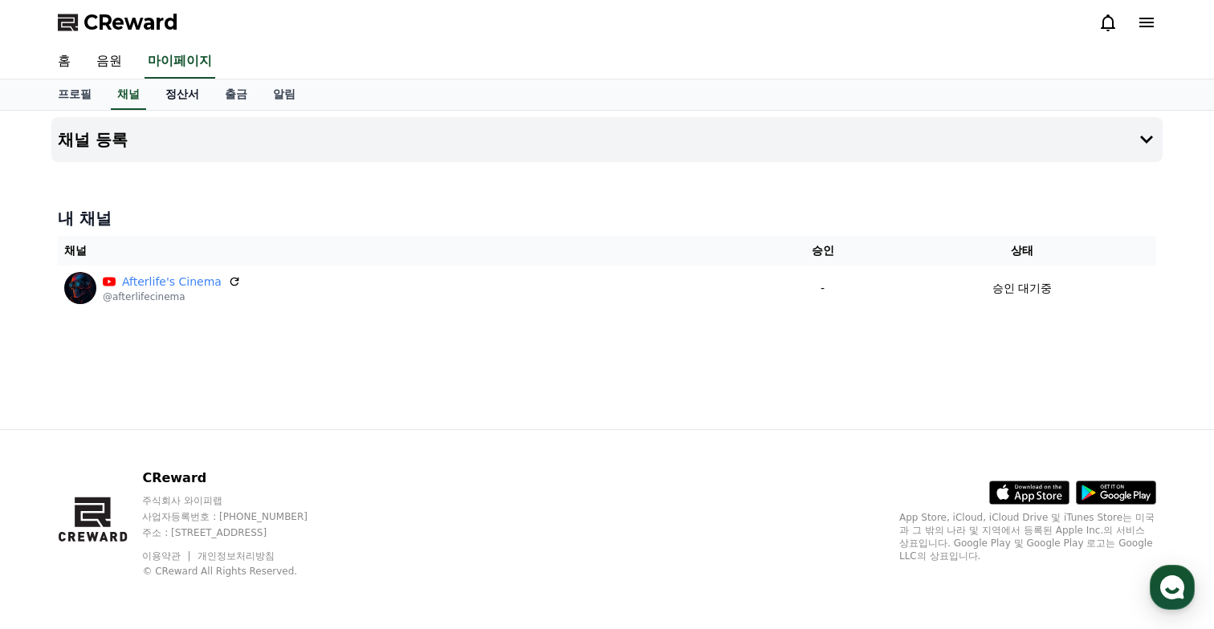
click at [163, 93] on link "정산서" at bounding box center [182, 94] width 59 height 31
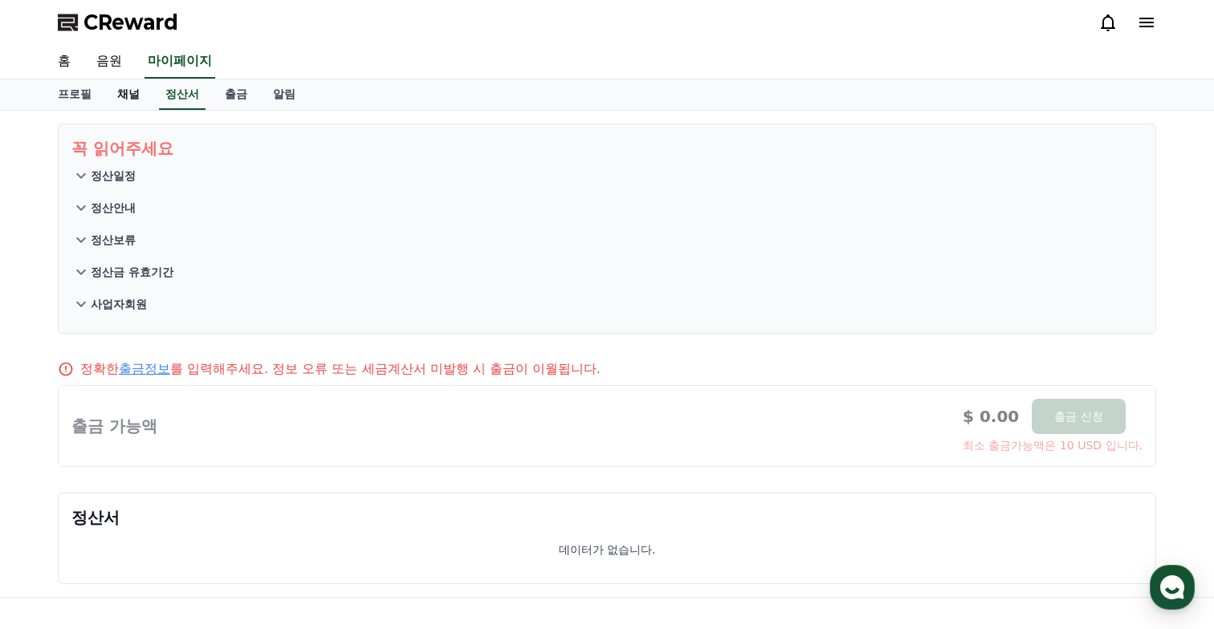
click at [112, 93] on link "채널" at bounding box center [128, 94] width 48 height 31
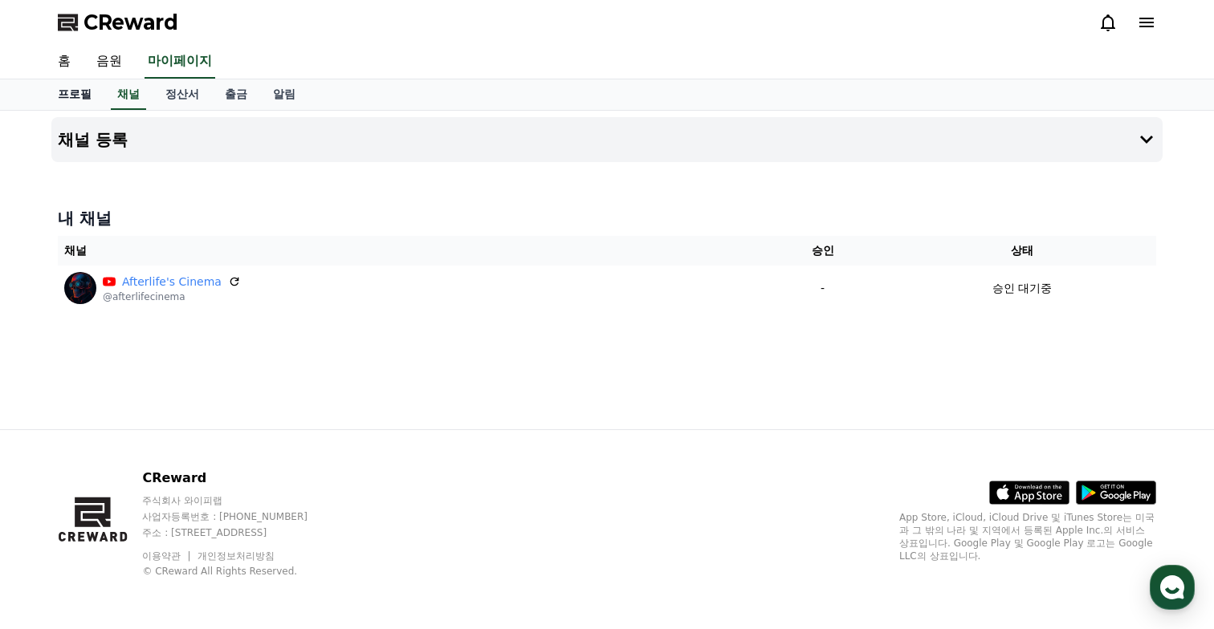
click at [68, 92] on link "프로필" at bounding box center [74, 94] width 59 height 31
select select "**********"
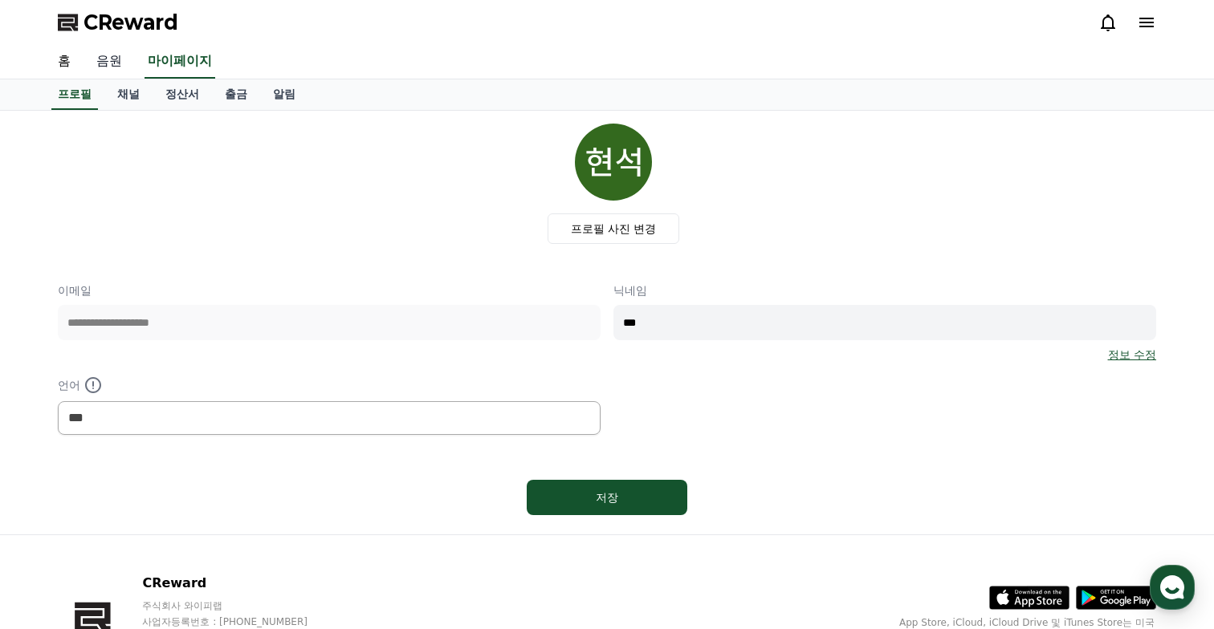
click at [101, 58] on link "음원" at bounding box center [109, 62] width 51 height 34
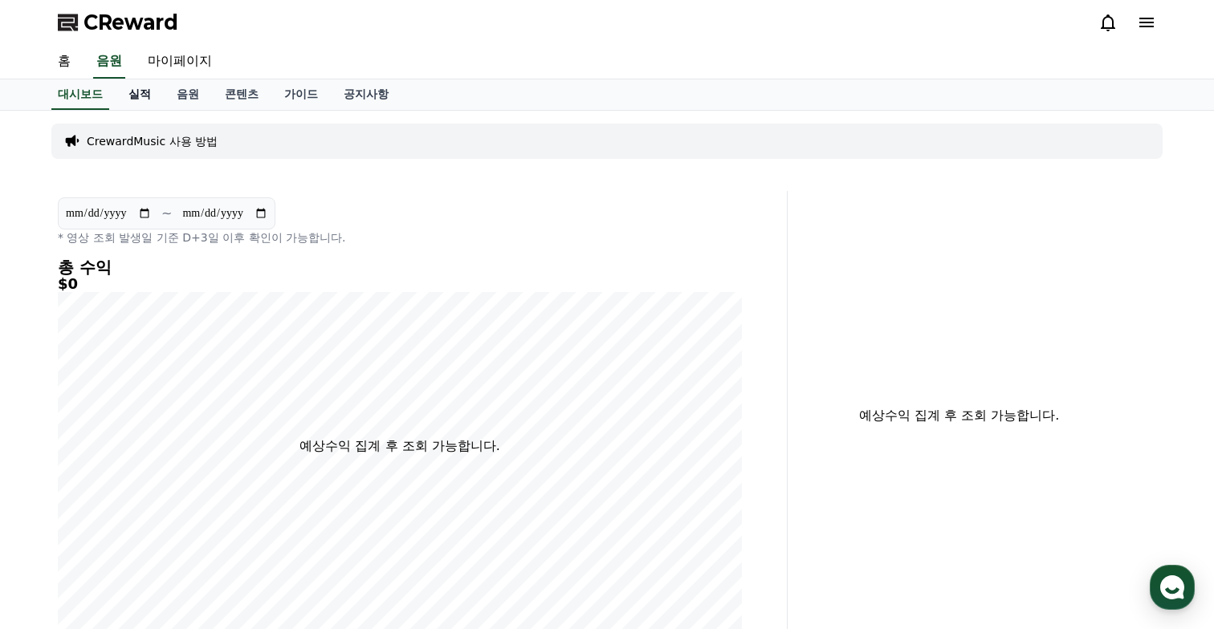
click at [132, 95] on link "실적" at bounding box center [140, 94] width 48 height 31
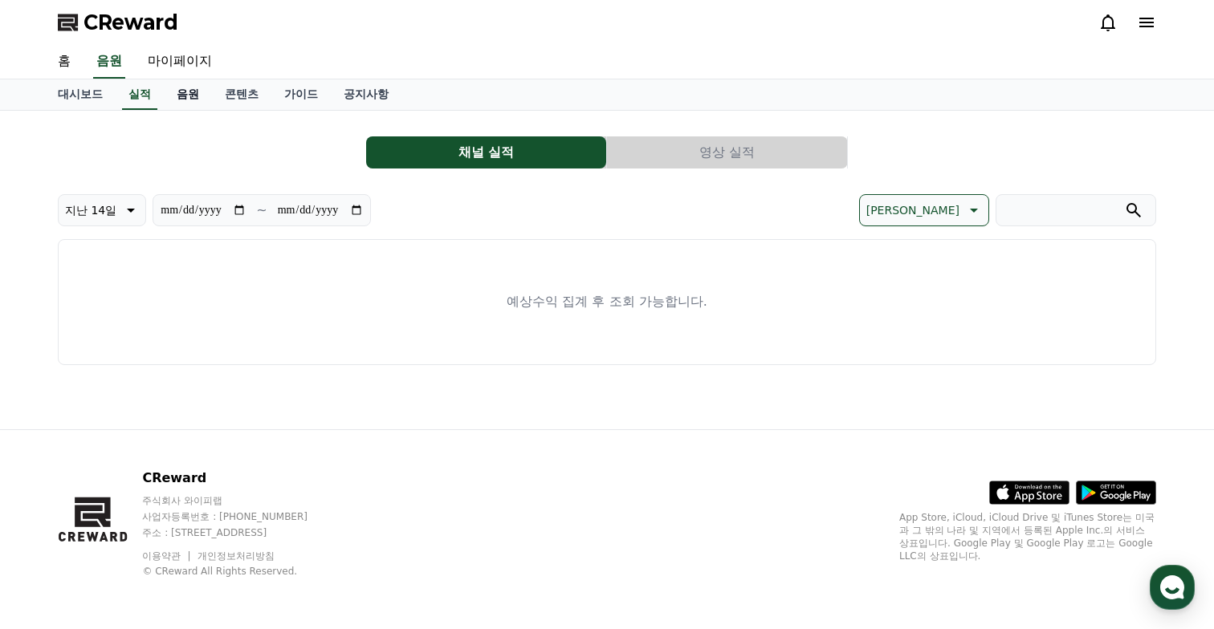
click at [167, 95] on link "음원" at bounding box center [188, 94] width 48 height 31
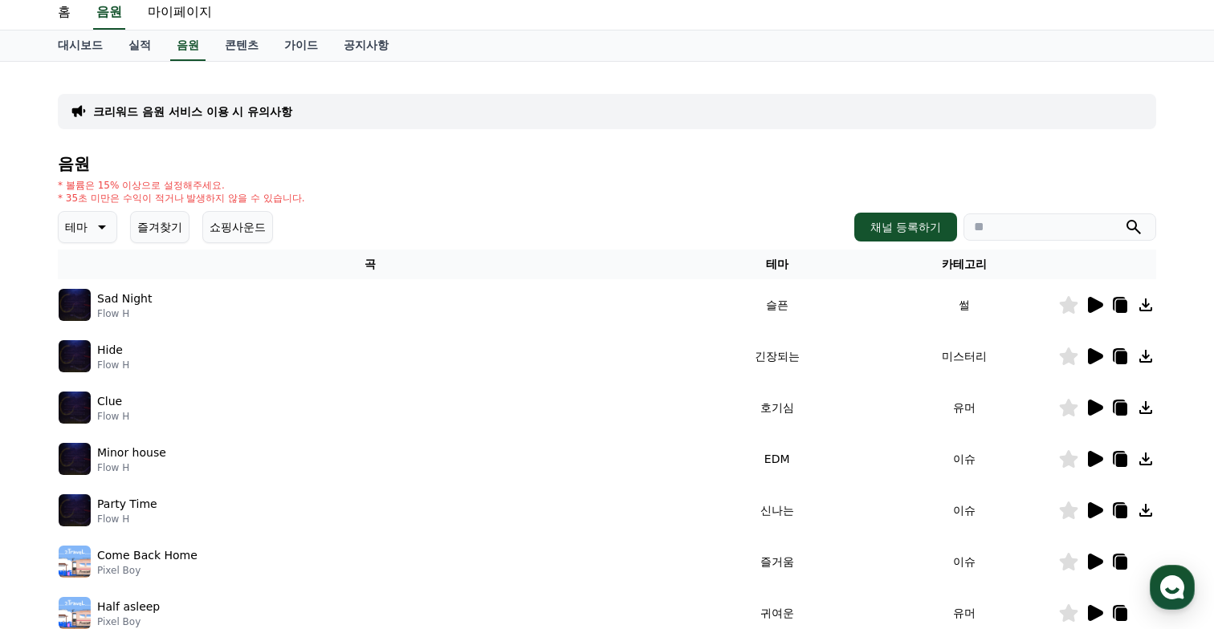
scroll to position [59, 0]
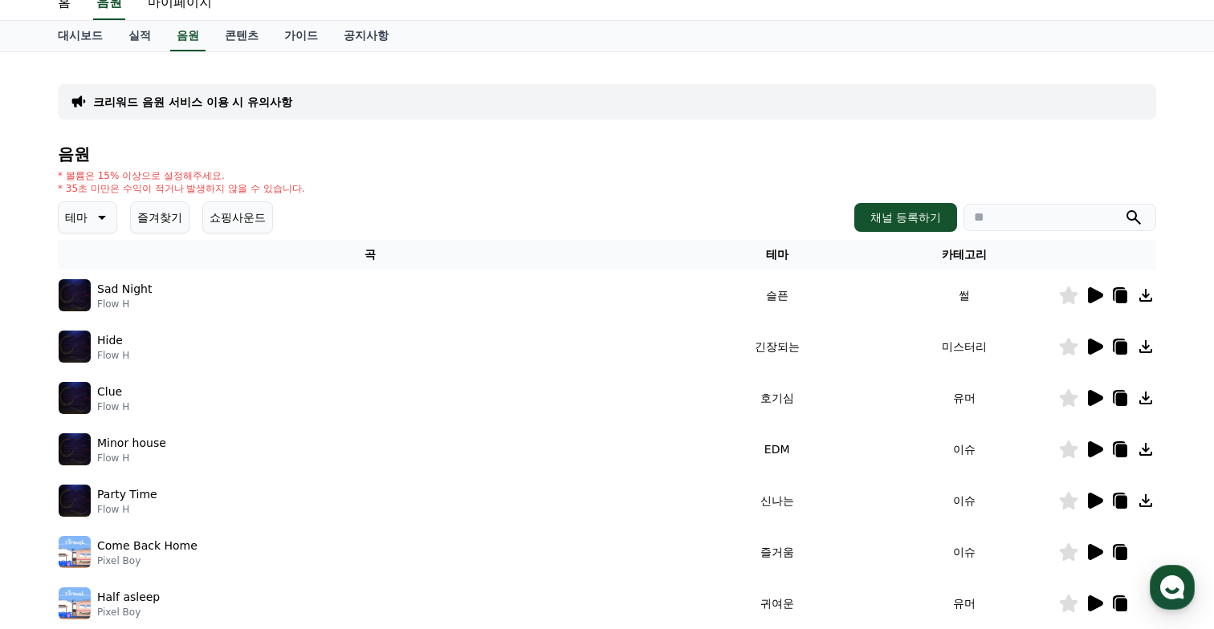
click at [1090, 293] on icon at bounding box center [1095, 295] width 15 height 16
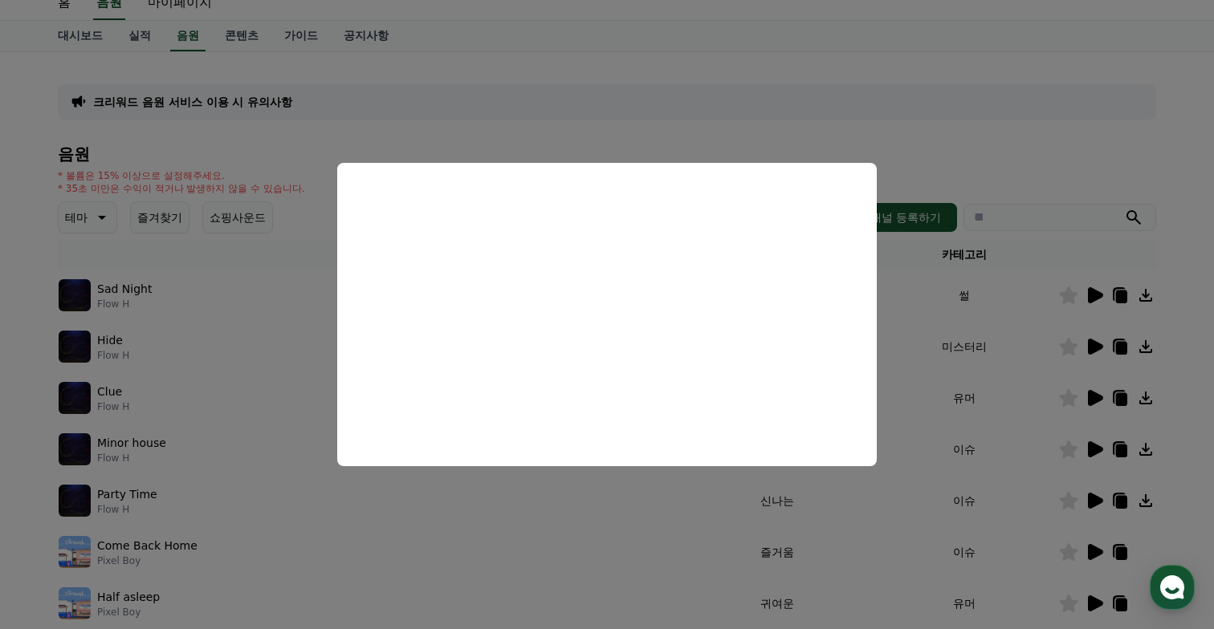
click at [1016, 160] on button "close modal" at bounding box center [607, 314] width 1214 height 629
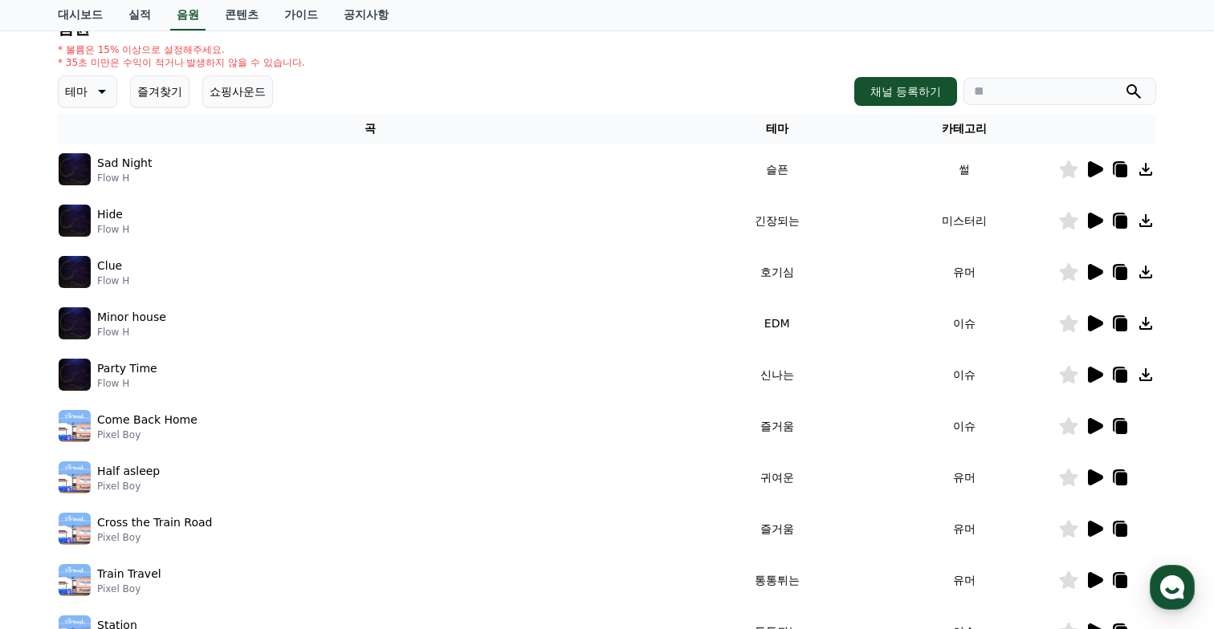
scroll to position [246, 0]
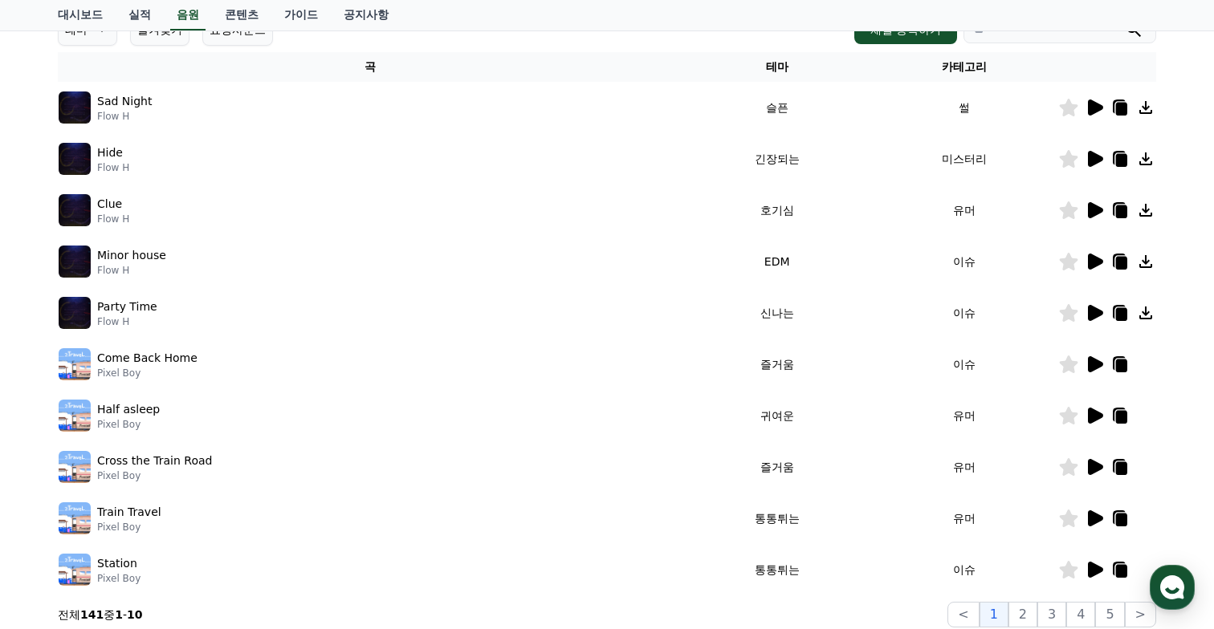
click at [1098, 316] on icon at bounding box center [1094, 313] width 19 height 19
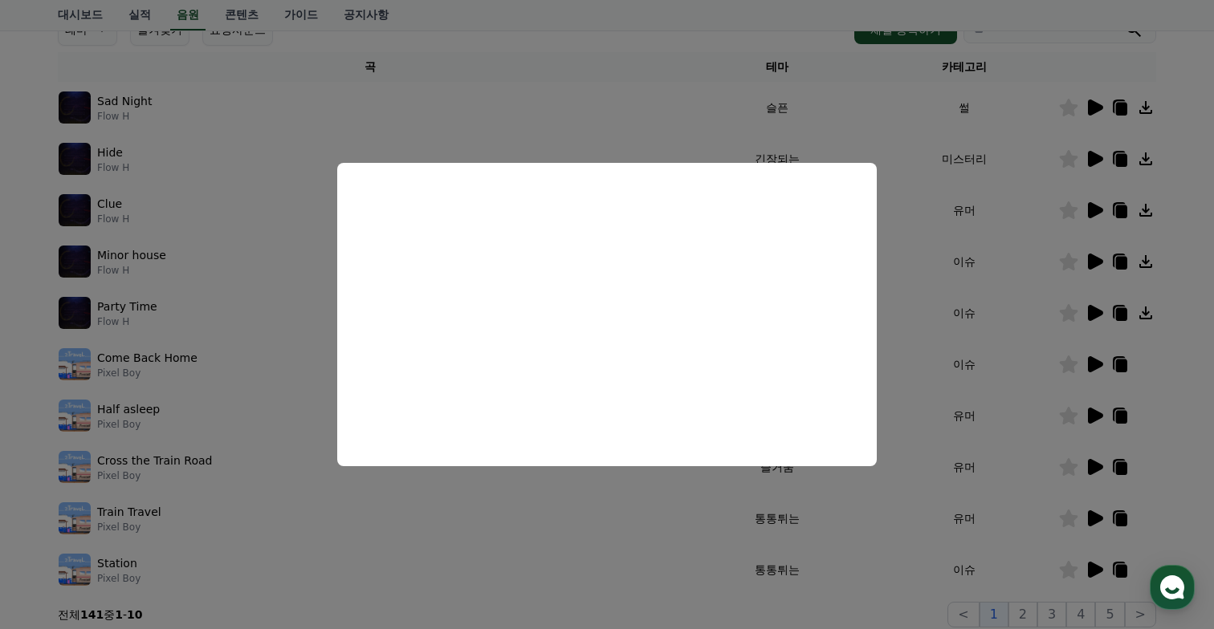
click at [1040, 309] on button "close modal" at bounding box center [607, 314] width 1214 height 629
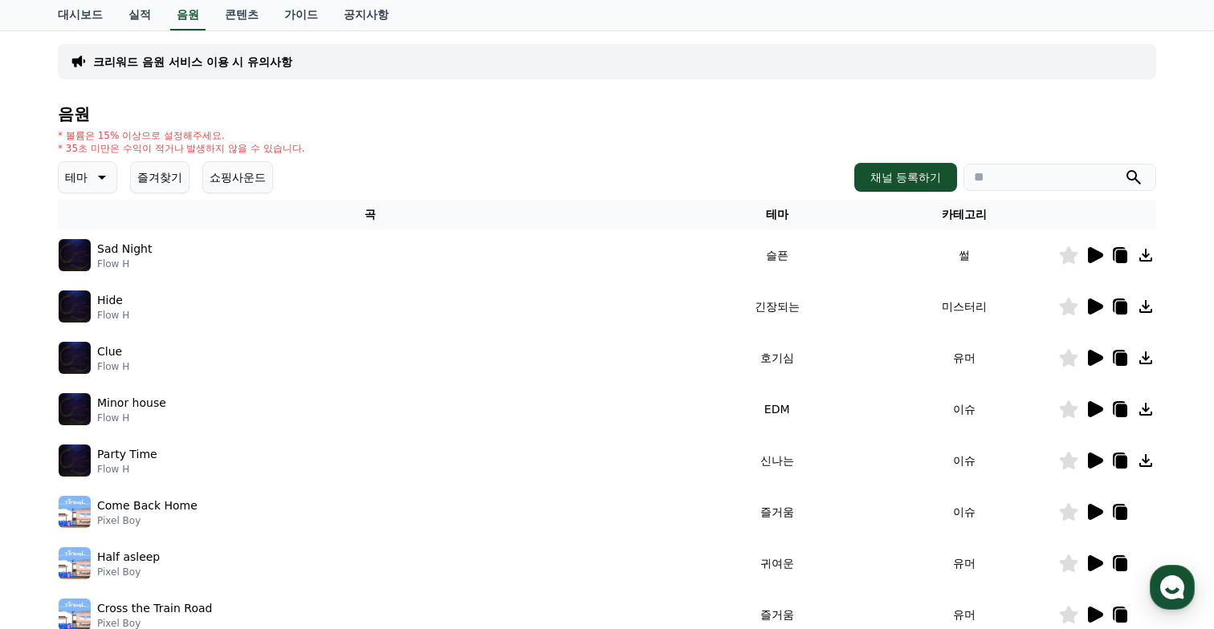
scroll to position [0, 0]
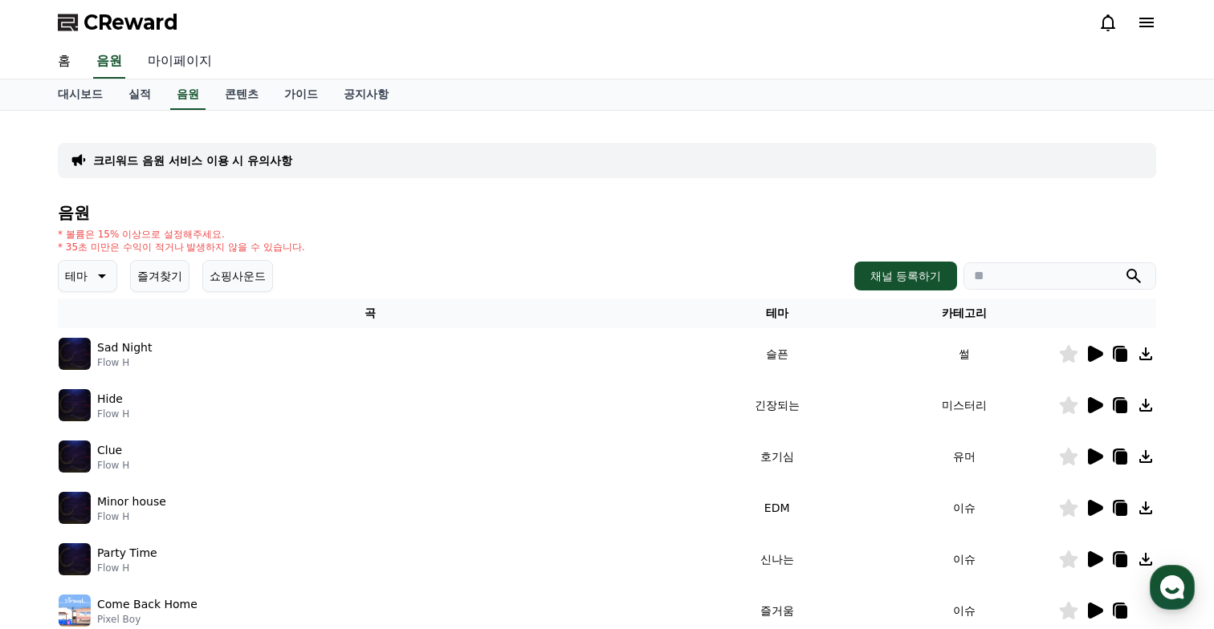
click at [157, 52] on link "마이페이지" at bounding box center [180, 62] width 90 height 34
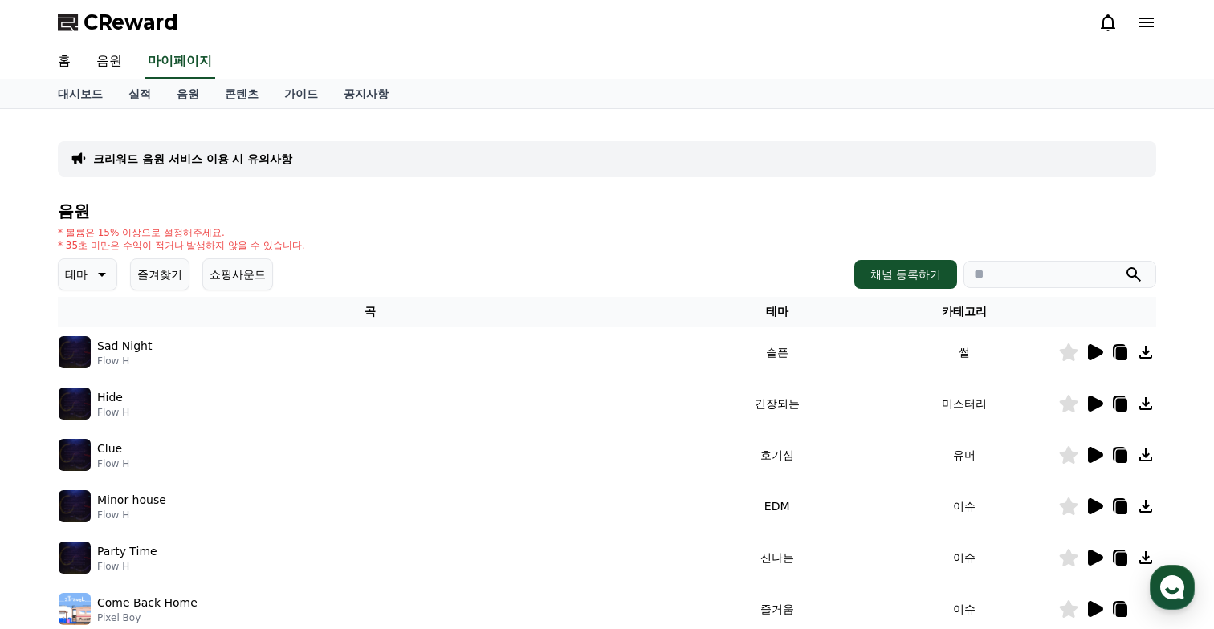
select select "**********"
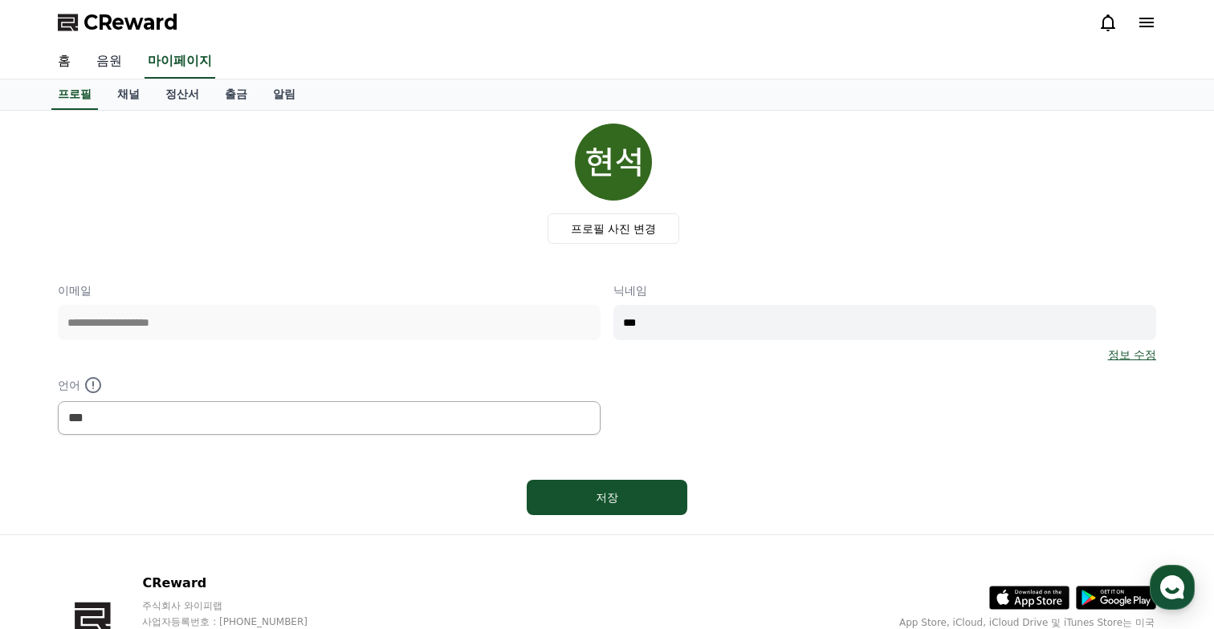
click at [119, 76] on link "음원" at bounding box center [109, 62] width 51 height 34
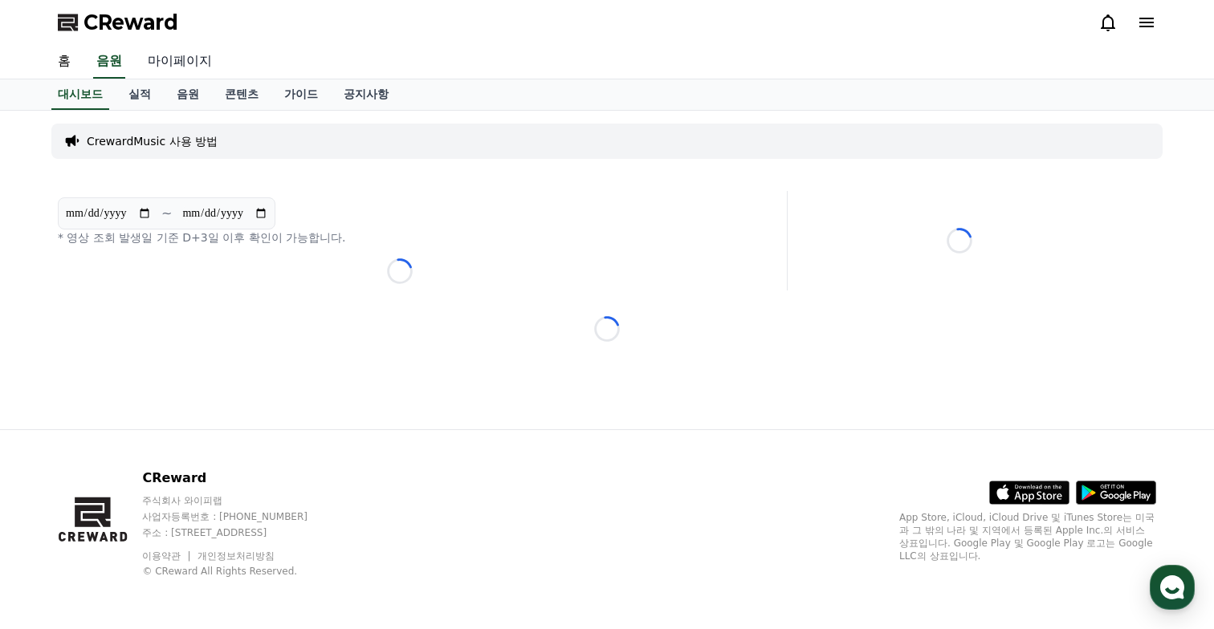
click at [157, 65] on link "마이페이지" at bounding box center [180, 62] width 90 height 34
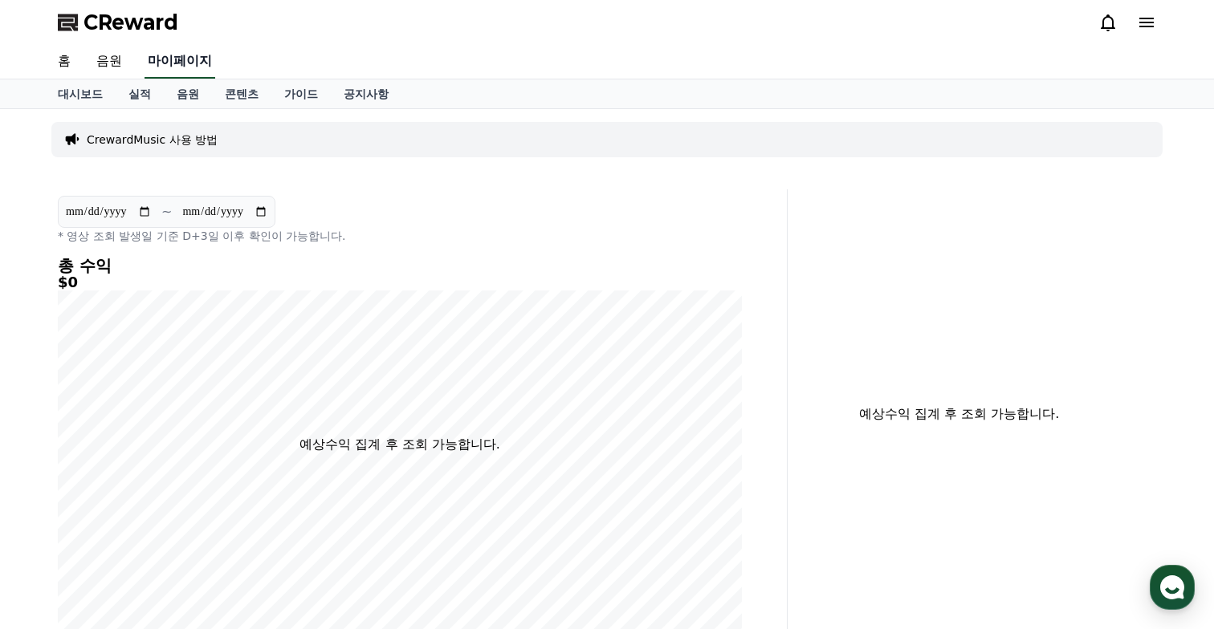
select select "**********"
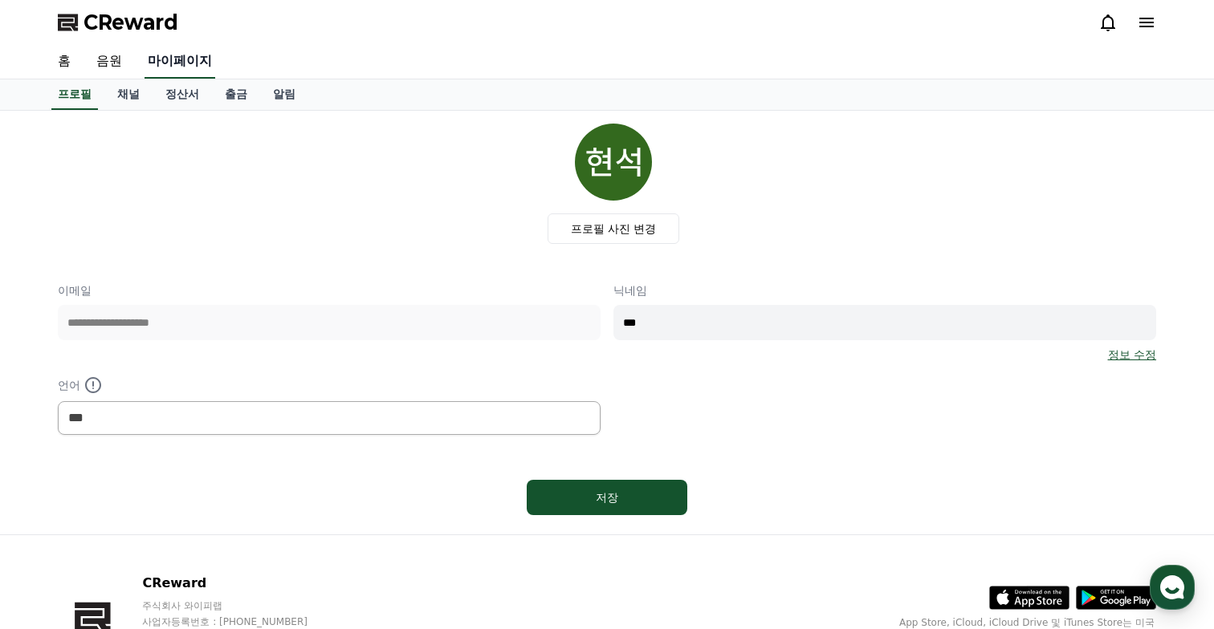
click at [138, 84] on link "채널" at bounding box center [128, 94] width 48 height 31
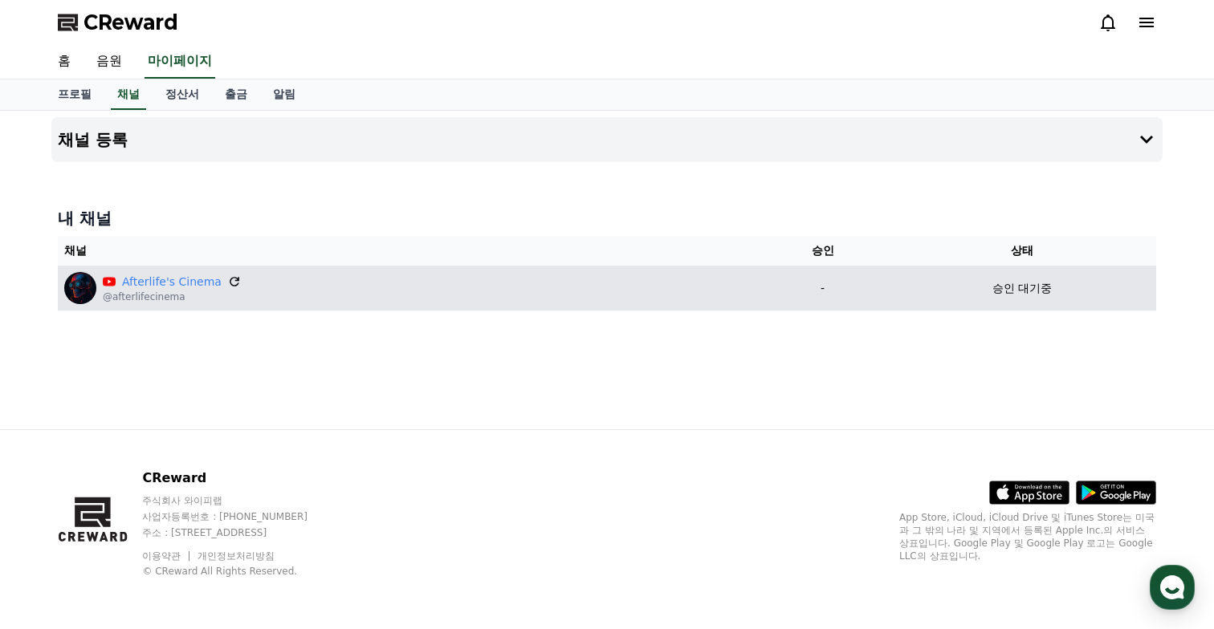
click at [220, 279] on p "Afterlife's Cinema" at bounding box center [172, 282] width 138 height 17
click at [227, 282] on icon at bounding box center [234, 282] width 14 height 14
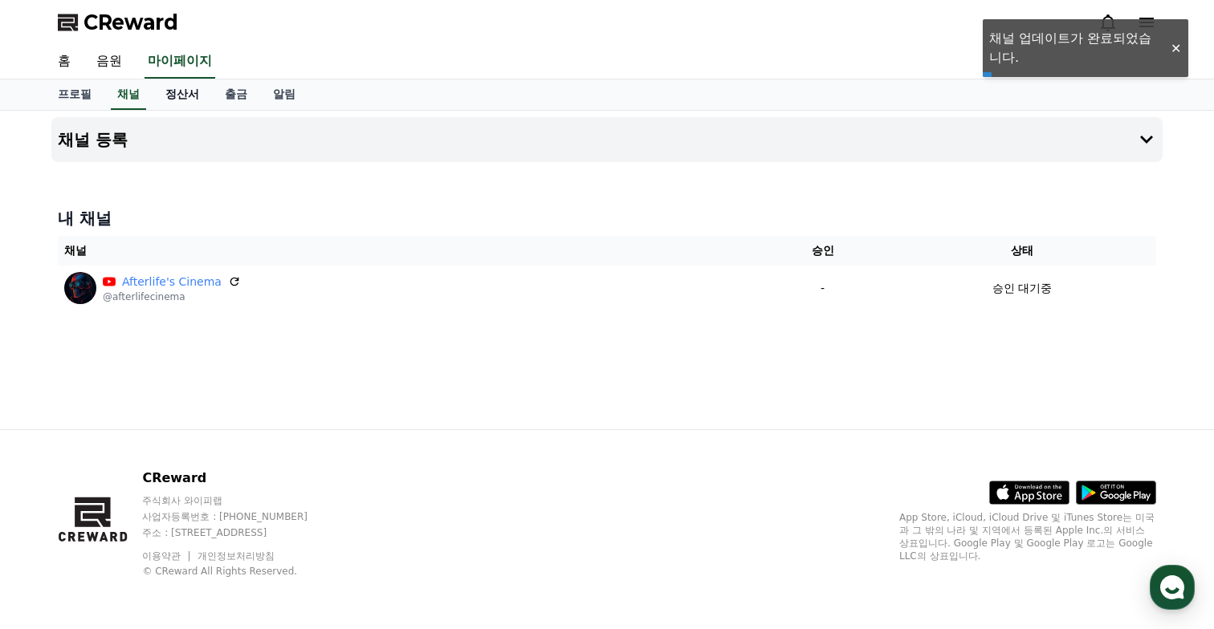
click at [175, 100] on link "정산서" at bounding box center [182, 94] width 59 height 31
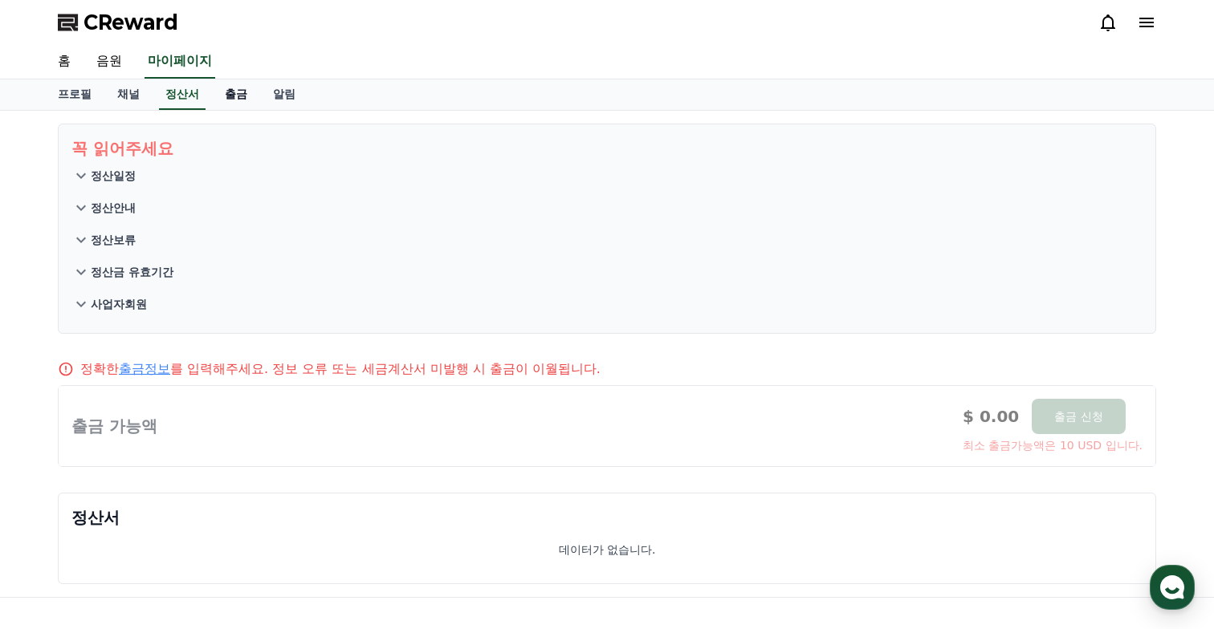
click at [228, 96] on link "출금" at bounding box center [236, 94] width 48 height 31
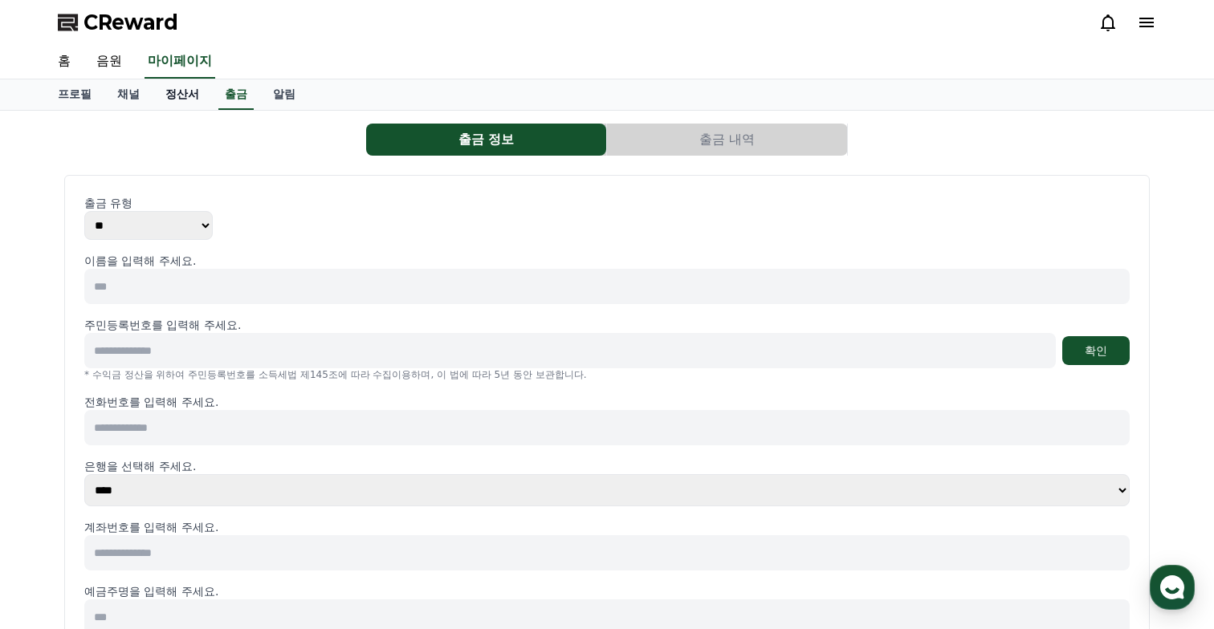
click at [181, 96] on link "정산서" at bounding box center [182, 94] width 59 height 31
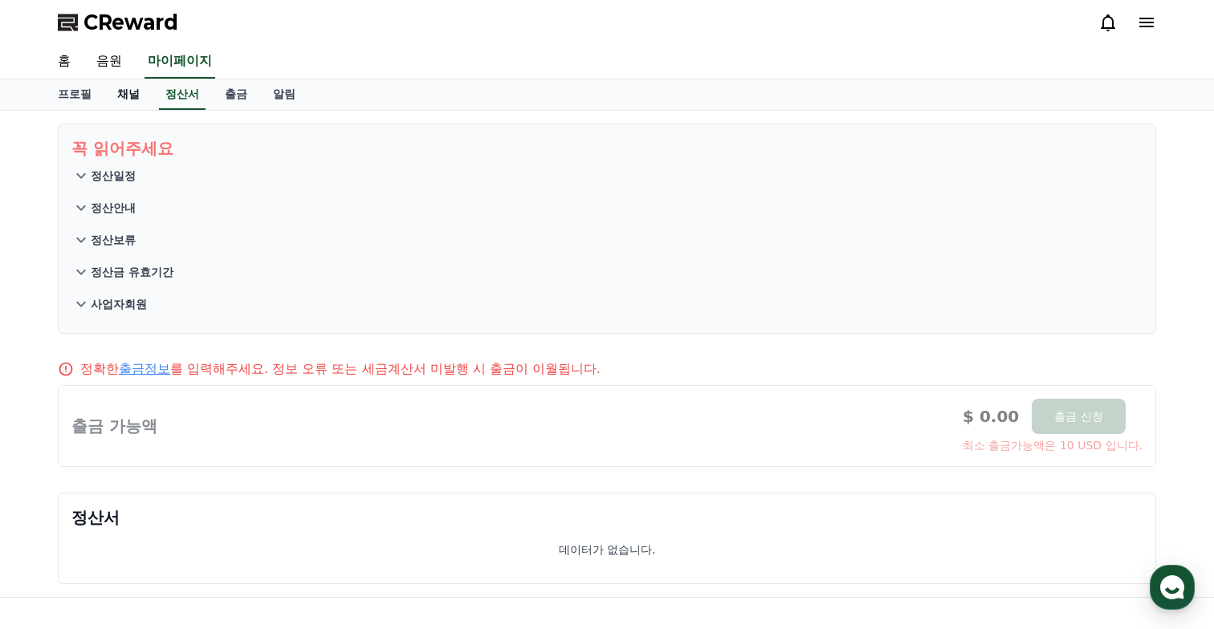
click at [117, 96] on link "채널" at bounding box center [128, 94] width 48 height 31
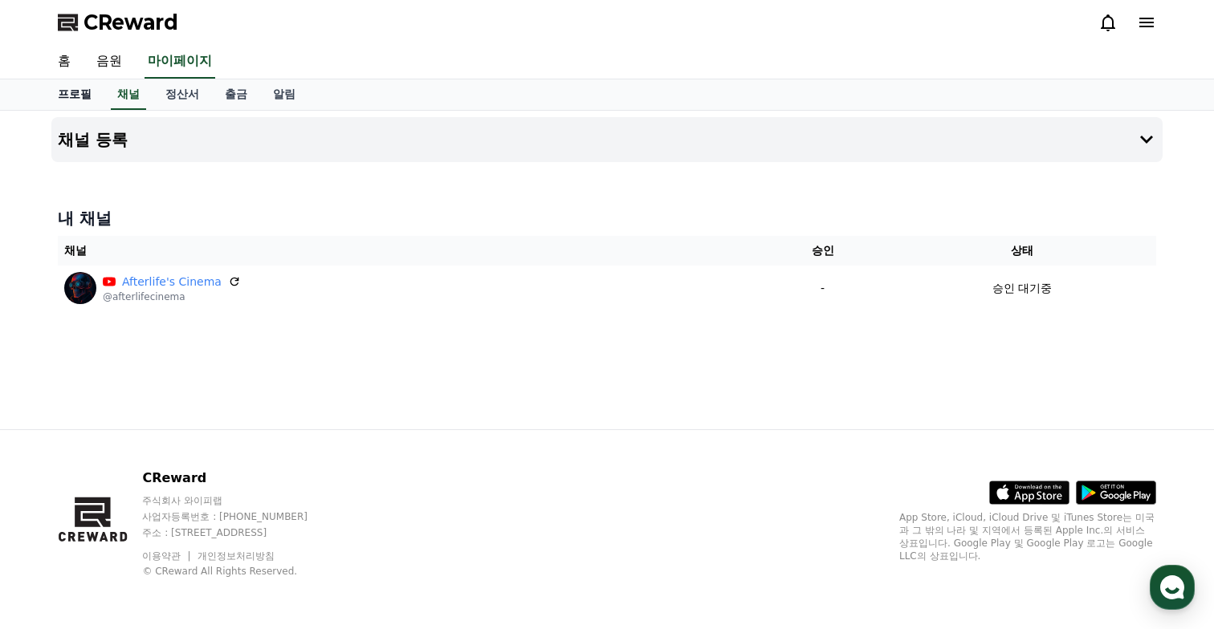
click at [76, 96] on link "프로필" at bounding box center [74, 94] width 59 height 31
select select "**********"
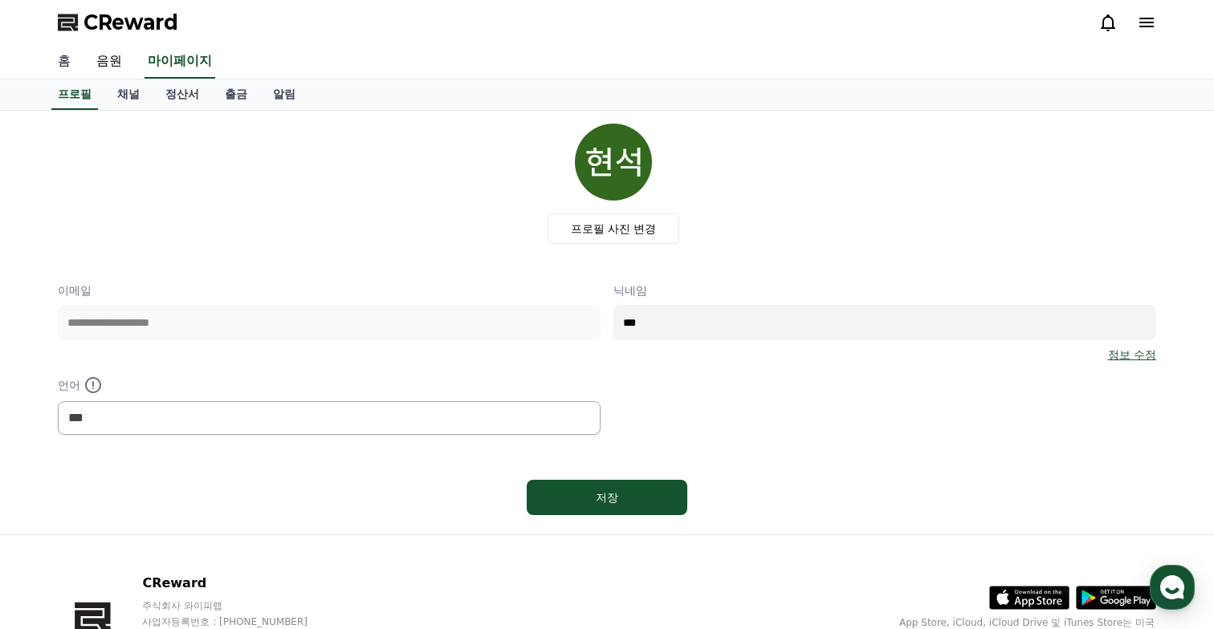
click at [76, 62] on link "홈" at bounding box center [64, 62] width 39 height 34
